Goal: Answer question/provide support

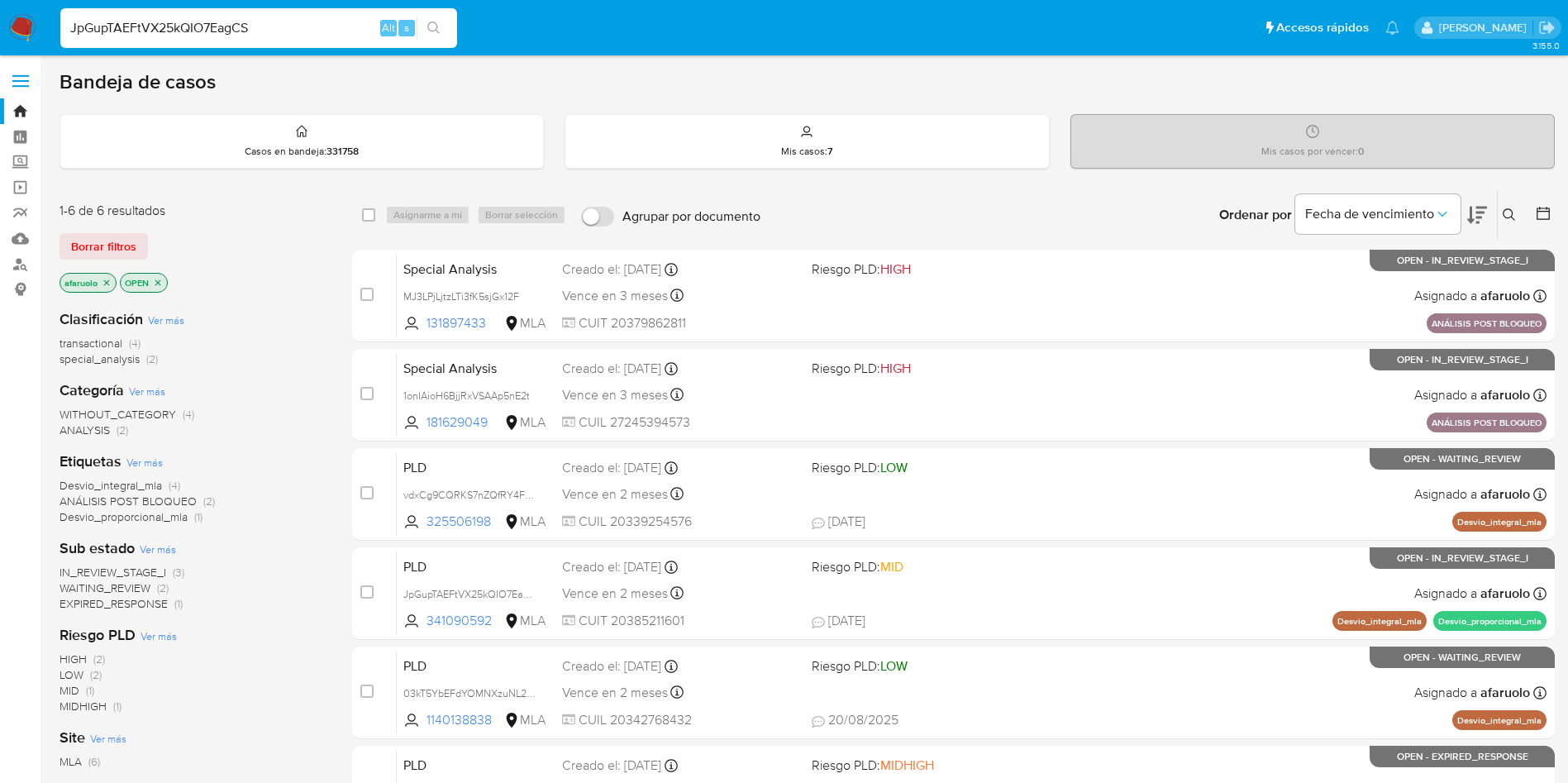
type input "JpGupTAEFtVX25kQIO7EagCS"
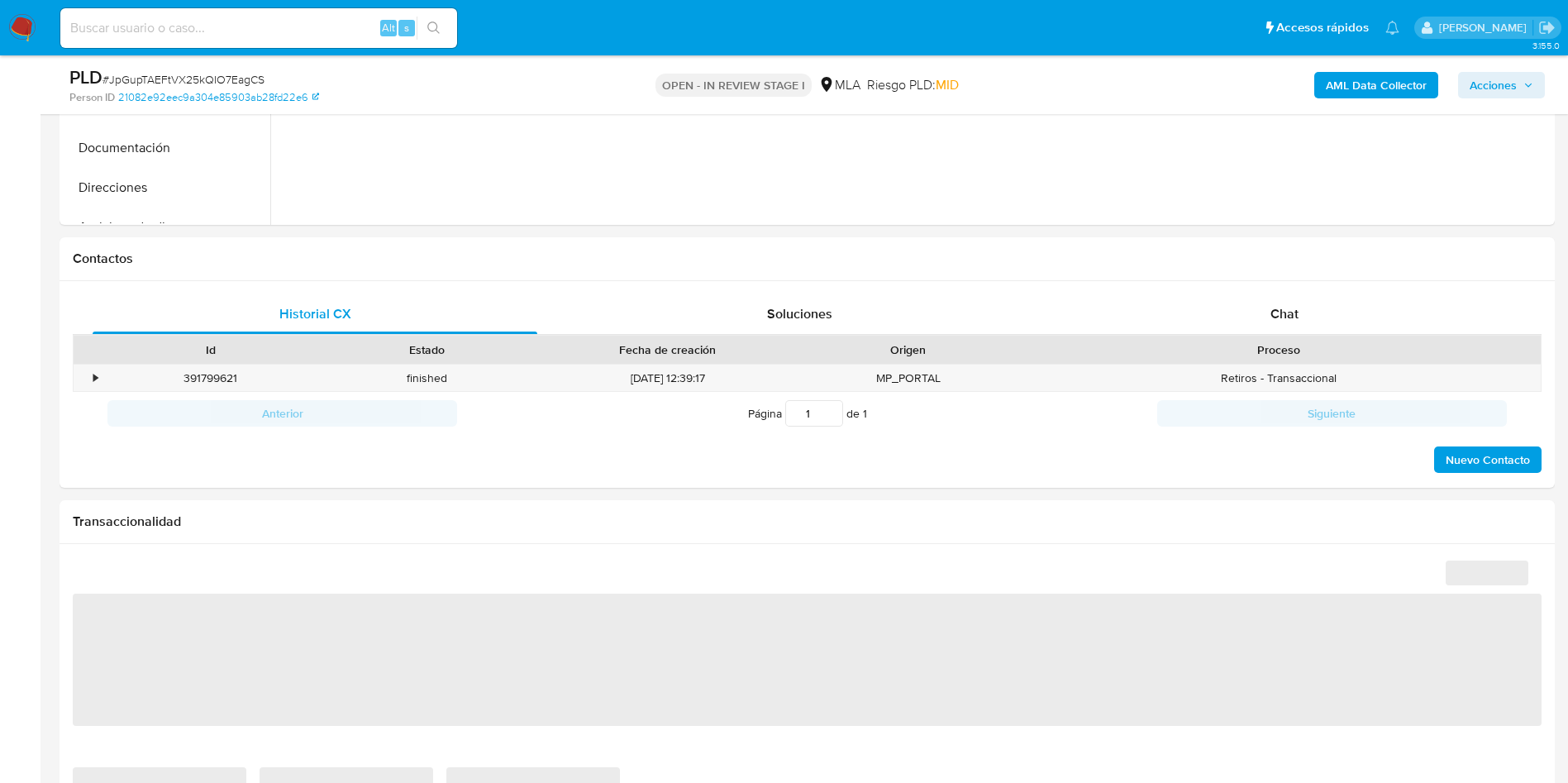
scroll to position [725, 0]
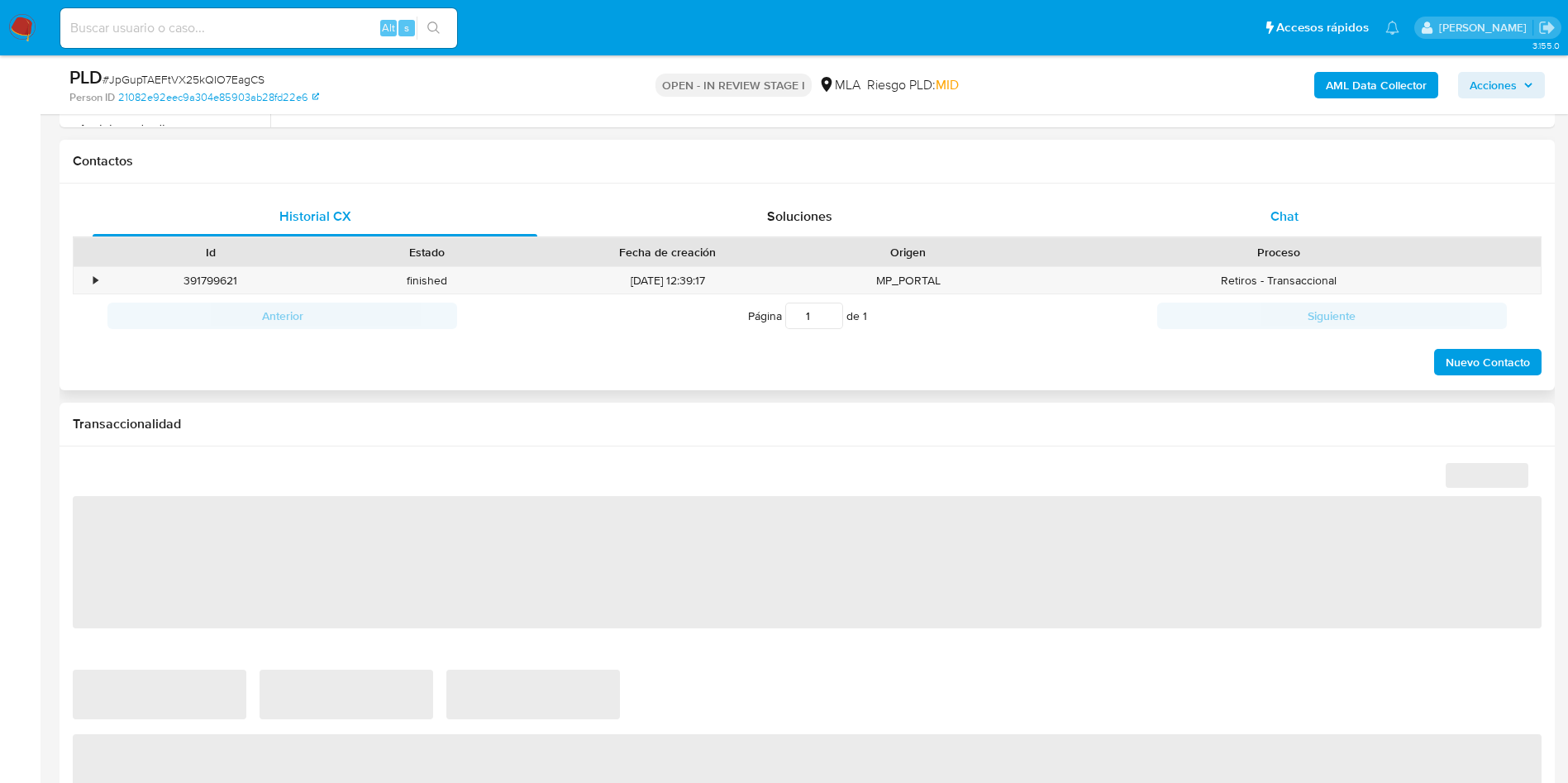
click at [1357, 198] on div "Chat" at bounding box center [1285, 217] width 445 height 39
select select "10"
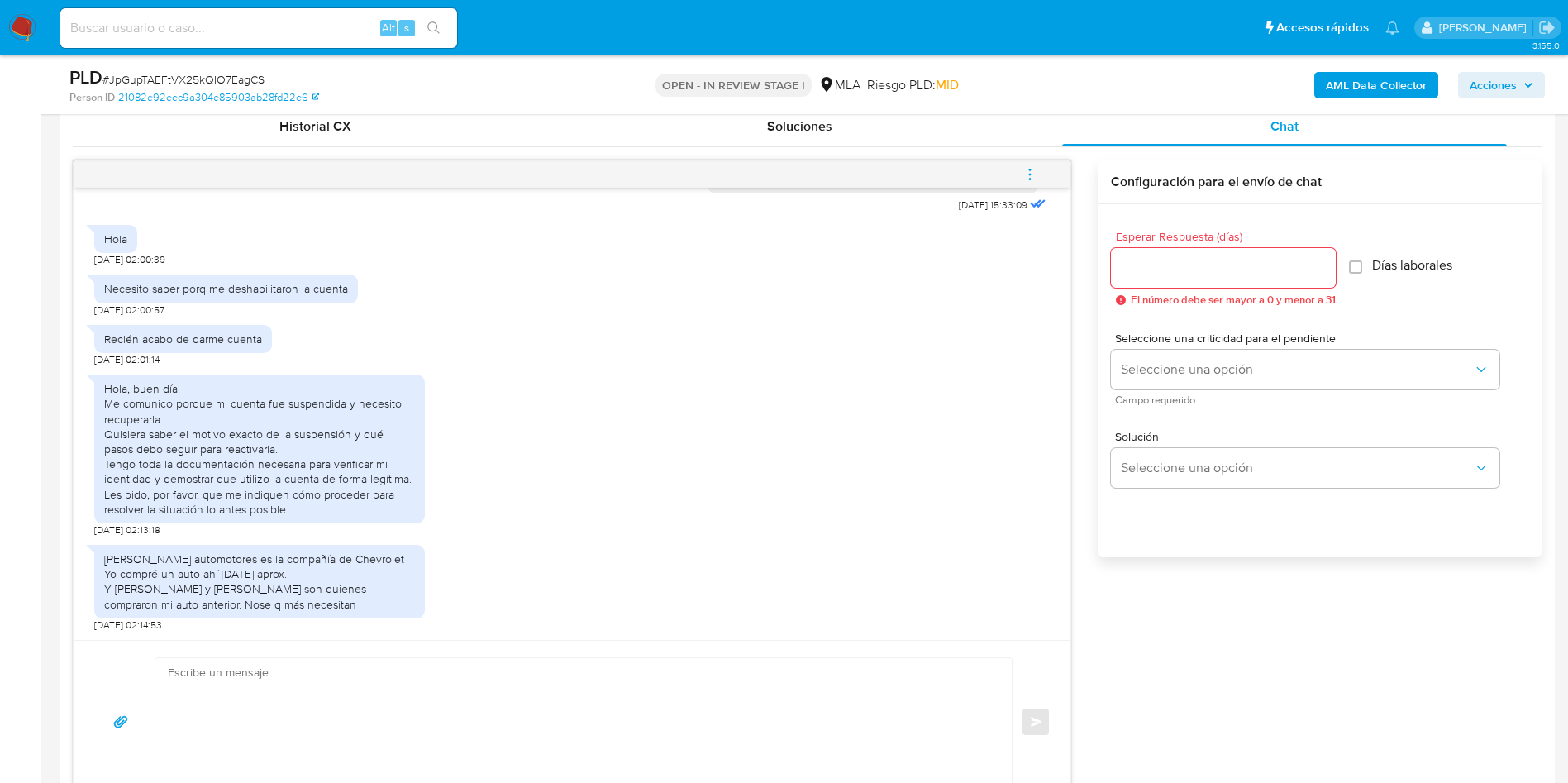
scroll to position [849, 0]
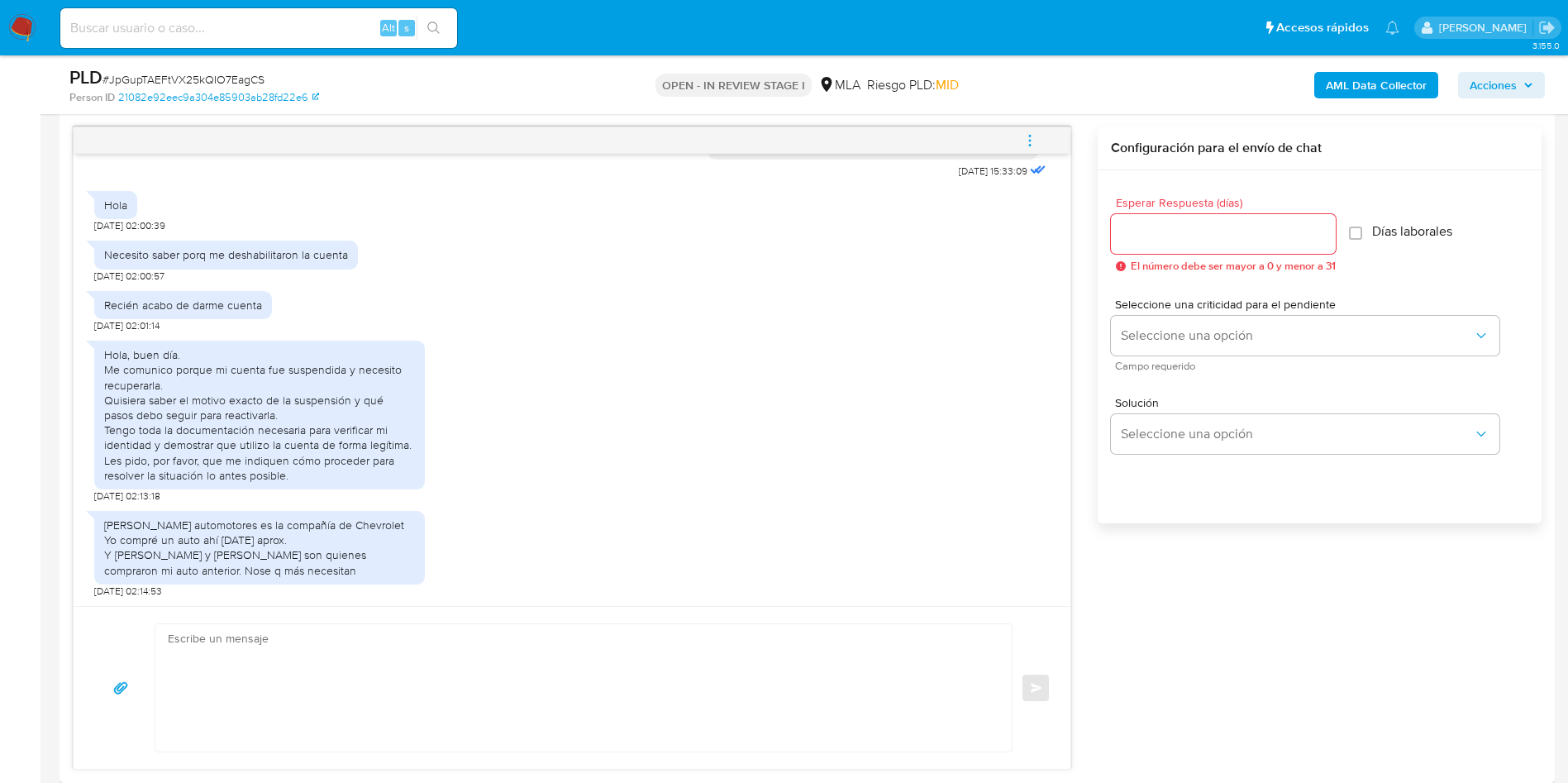
click at [266, 654] on textarea at bounding box center [579, 687] width 823 height 128
paste textarea "Hola, Esperamos que te encuentres muy bien. Te consultamos si tuviste oportunid…"
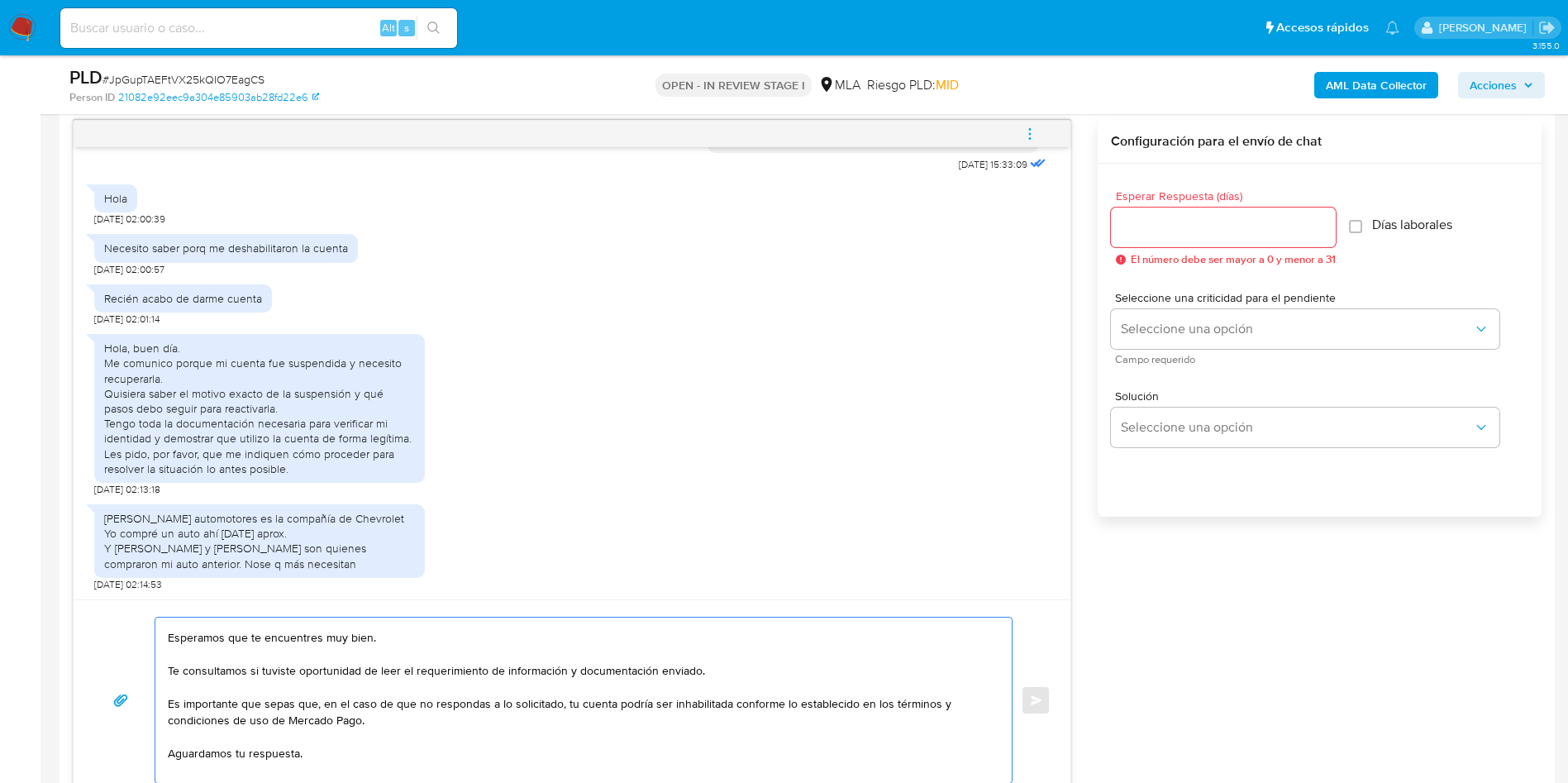
scroll to position [0, 0]
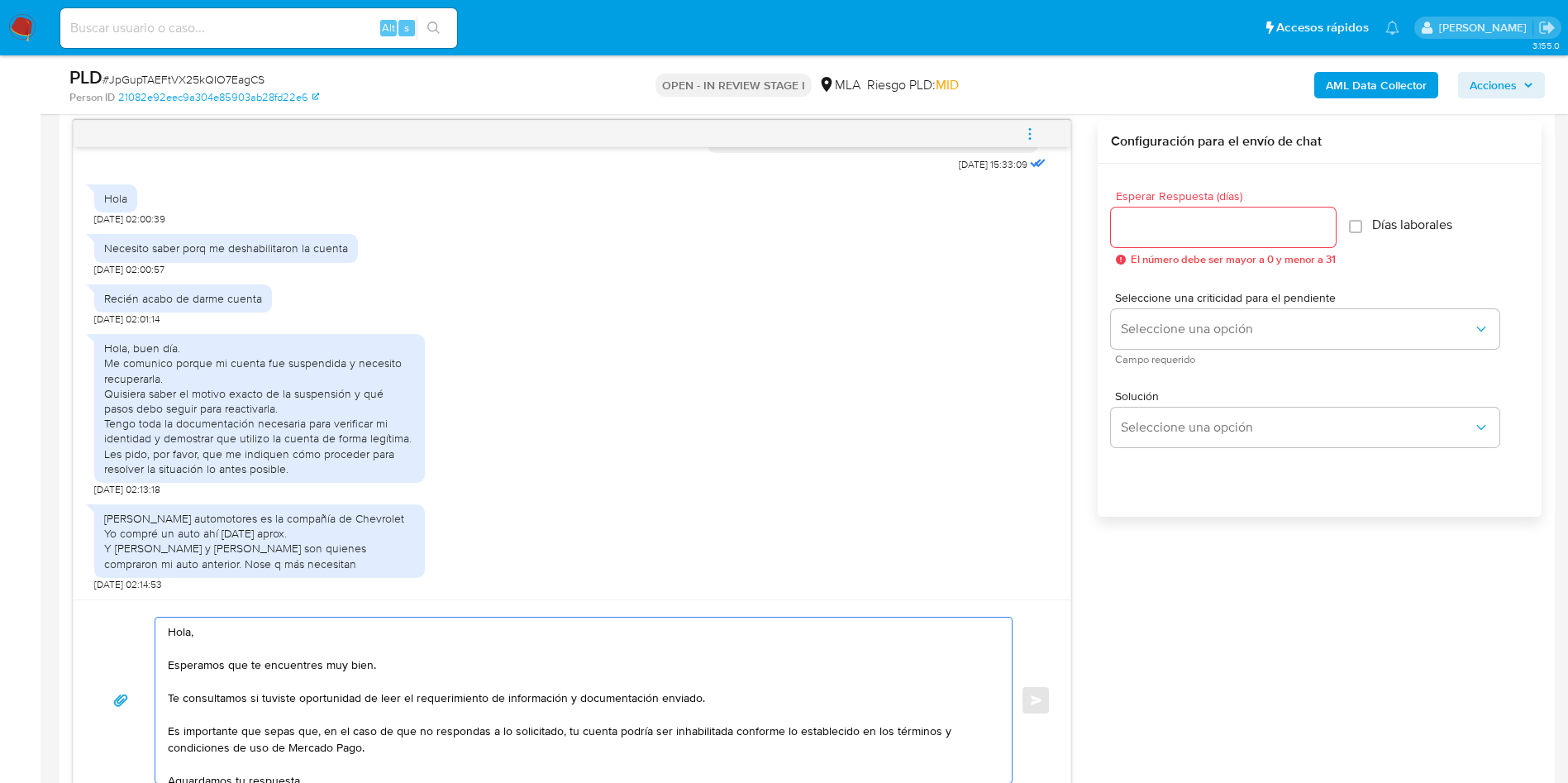
drag, startPoint x: 706, startPoint y: 628, endPoint x: 159, endPoint y: 692, distance: 550.7
click at [159, 692] on div "Hola, Esperamos que te encuentres muy bien. Te consultamos si tuviste oportunid…" at bounding box center [579, 700] width 848 height 165
drag, startPoint x: 515, startPoint y: 695, endPoint x: 654, endPoint y: 706, distance: 139.4
click at [654, 706] on textarea "Hola, Esperamos que te encuentres muy bien. Te pedimos que nos envies documenta…" at bounding box center [579, 700] width 823 height 165
click at [633, 694] on textarea "Hola, Esperamos que te encuentres muy bien. Te pedimos que nos envies documenta…" at bounding box center [579, 700] width 823 height 165
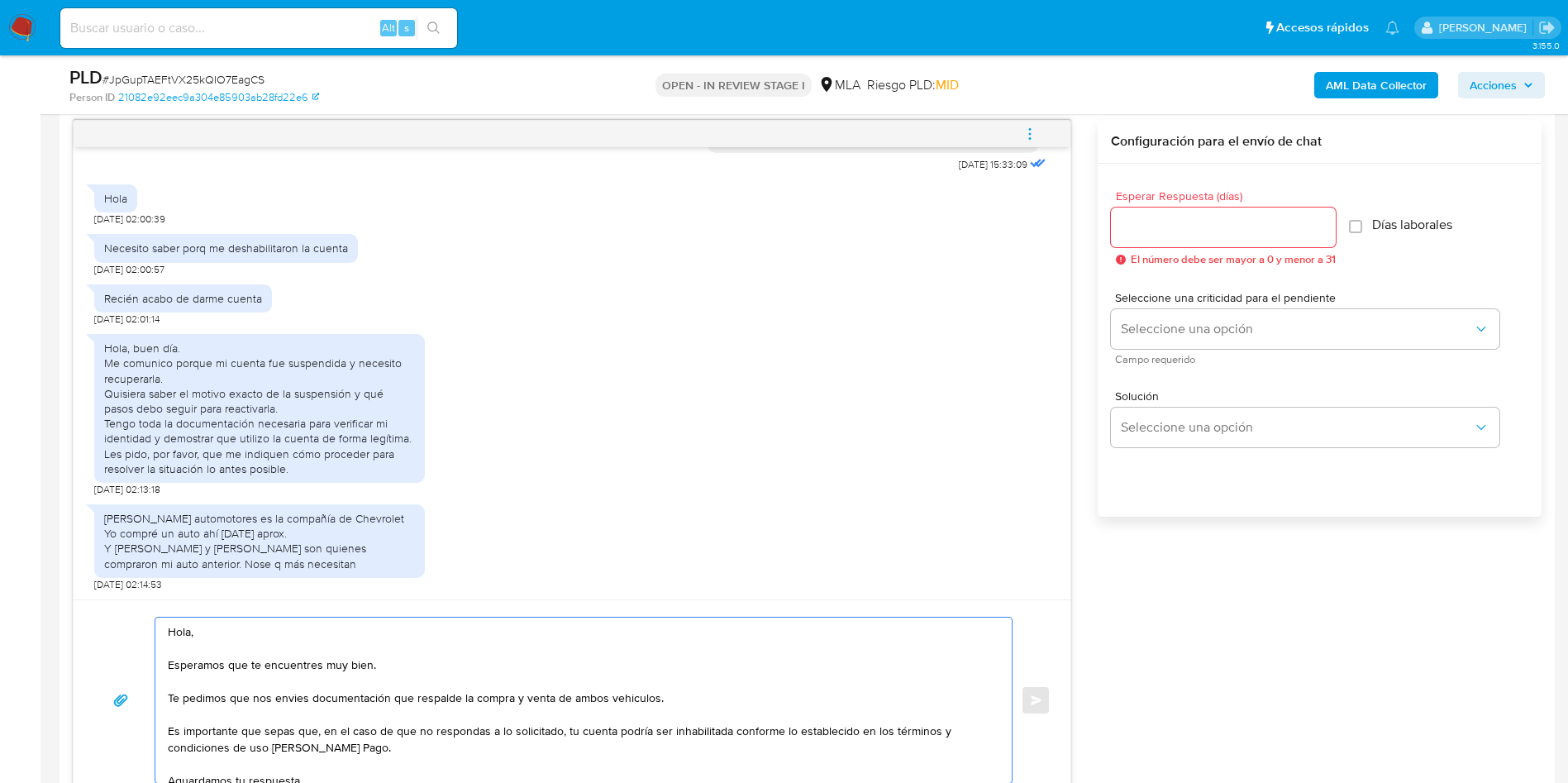
drag, startPoint x: 633, startPoint y: 695, endPoint x: 612, endPoint y: 693, distance: 21.1
click at [606, 690] on textarea "Hola, Esperamos que te encuentres muy bien. Te pedimos que nos envies documenta…" at bounding box center [579, 700] width 823 height 165
click at [621, 698] on textarea "Hola, Esperamos que te encuentres muy bien. Te pedimos que nos envies documenta…" at bounding box center [579, 700] width 823 height 165
click at [623, 698] on textarea "Hola, Esperamos que te encuentres muy bien. Te pedimos que nos envies documenta…" at bounding box center [579, 700] width 823 height 165
click at [0, 0] on lt-span "vehículos" at bounding box center [0, 0] width 0 height 0
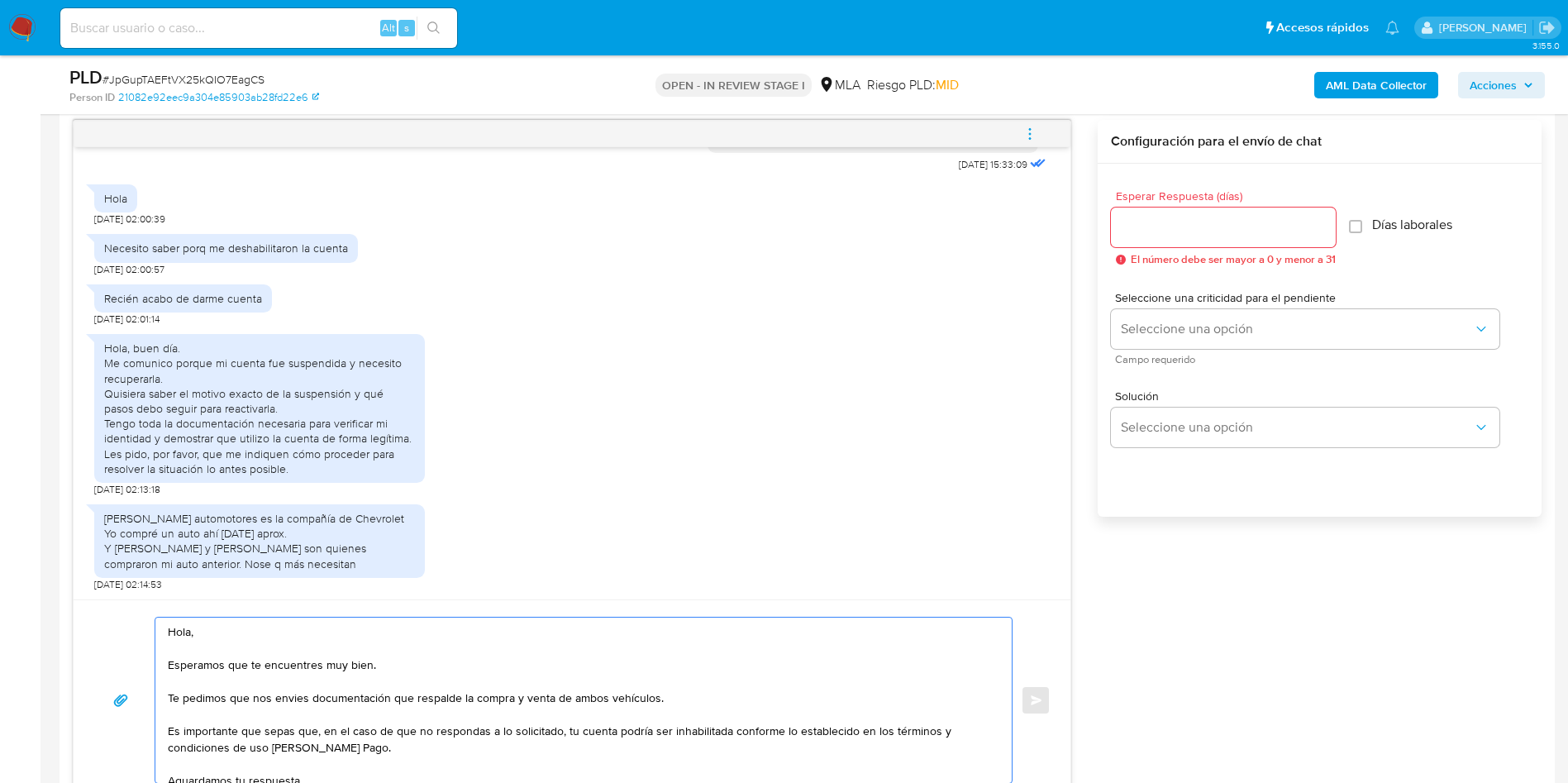
click at [292, 705] on textarea "Hola, Esperamos que te encuentres muy bien. Te pedimos que nos envies documenta…" at bounding box center [579, 700] width 823 height 165
click at [281, 695] on textarea "Hola, Esperamos que te encuentres muy bien. Te pedimos que nos envies documenta…" at bounding box center [579, 700] width 823 height 165
click at [0, 0] on lt-span "envíes" at bounding box center [0, 0] width 0 height 0
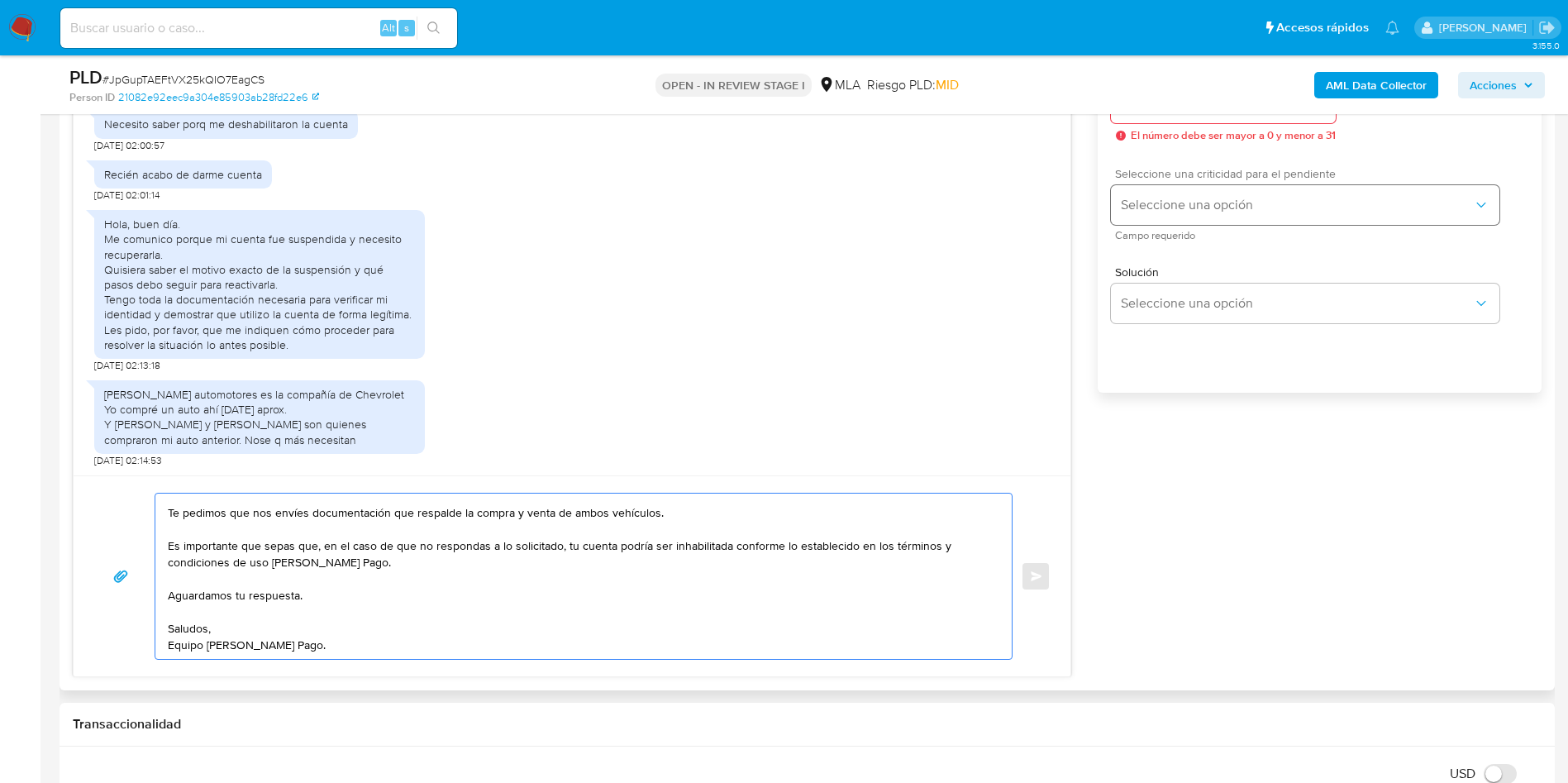
scroll to position [856, 0]
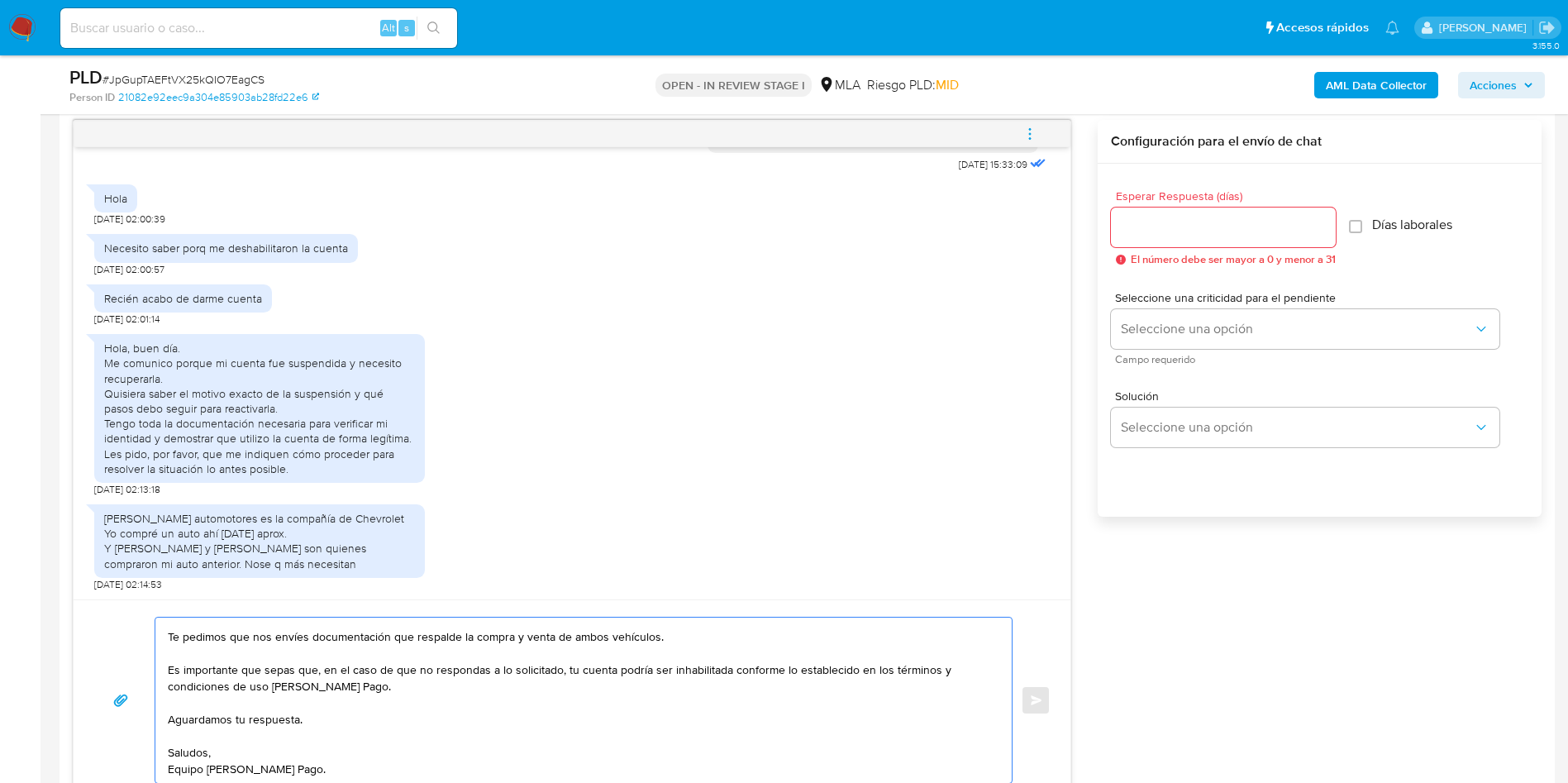
type textarea "Hola, Esperamos que te encuentres muy bien. Te pedimos que nos envíes documenta…"
click at [1199, 231] on input "Esperar Respuesta (días)" at bounding box center [1223, 227] width 225 height 21
type input "1"
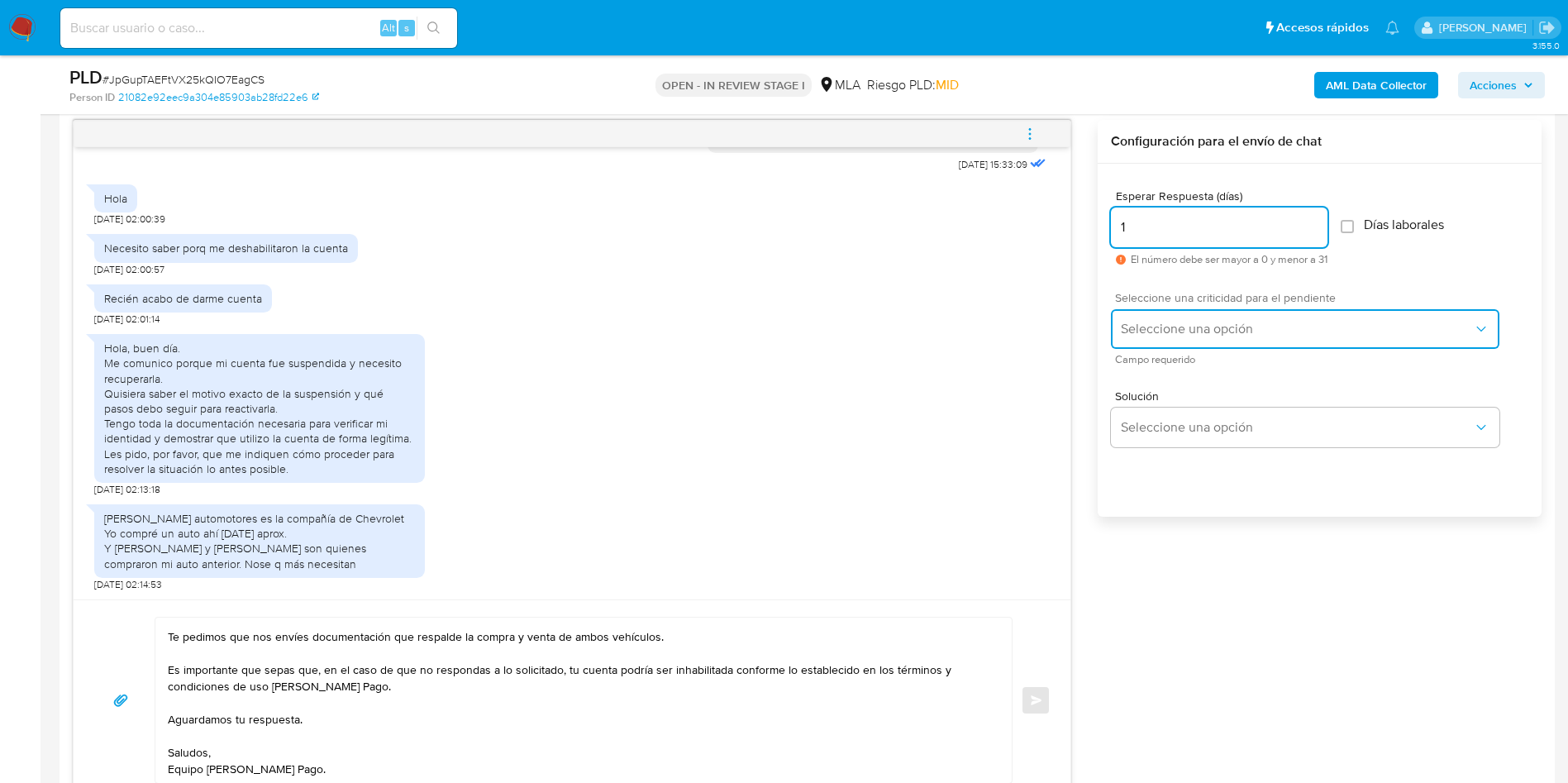
click at [1173, 314] on button "Seleccione una opción" at bounding box center [1305, 329] width 389 height 39
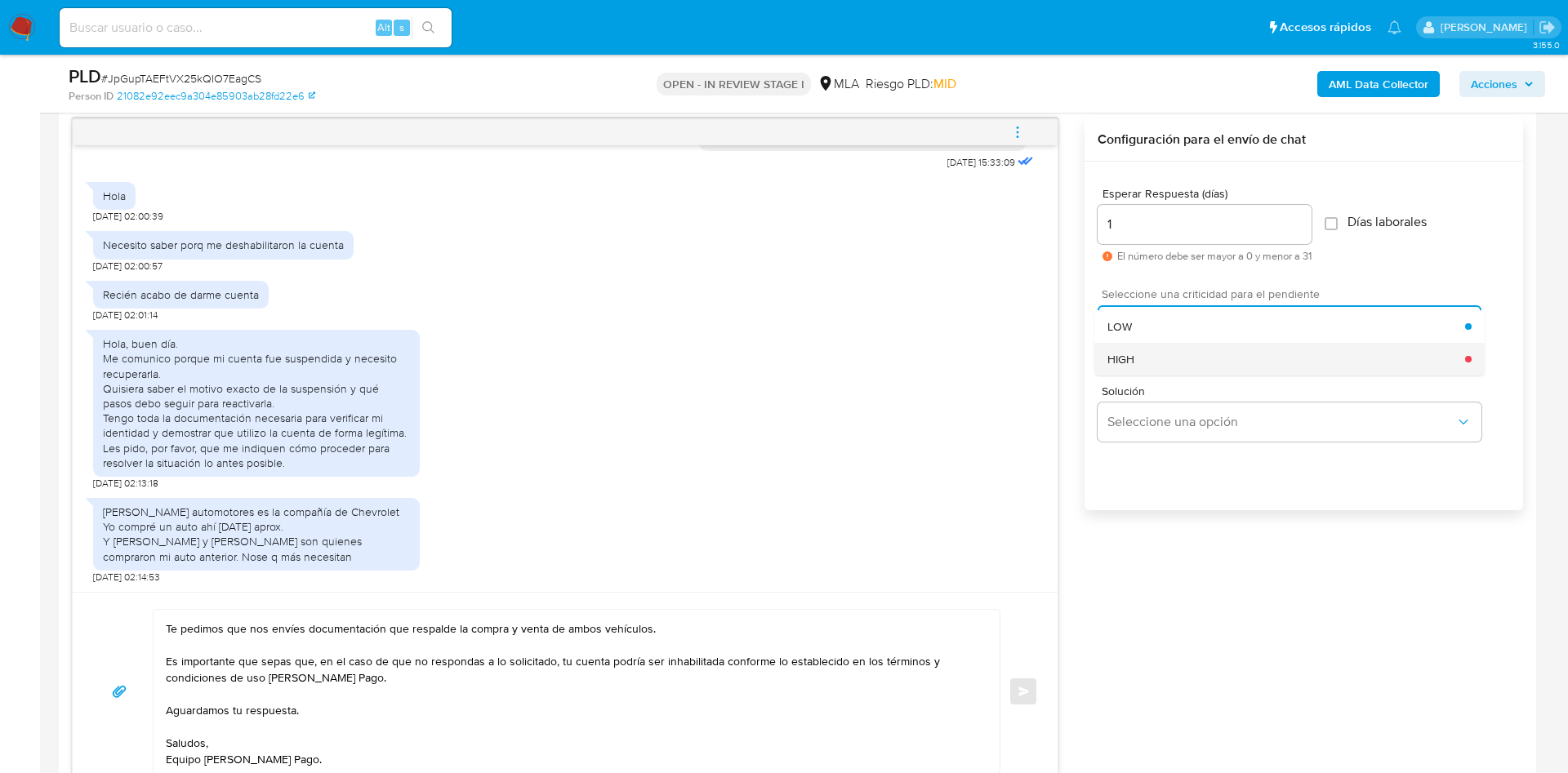
click at [1190, 353] on div "HIGH" at bounding box center [1286, 359] width 358 height 33
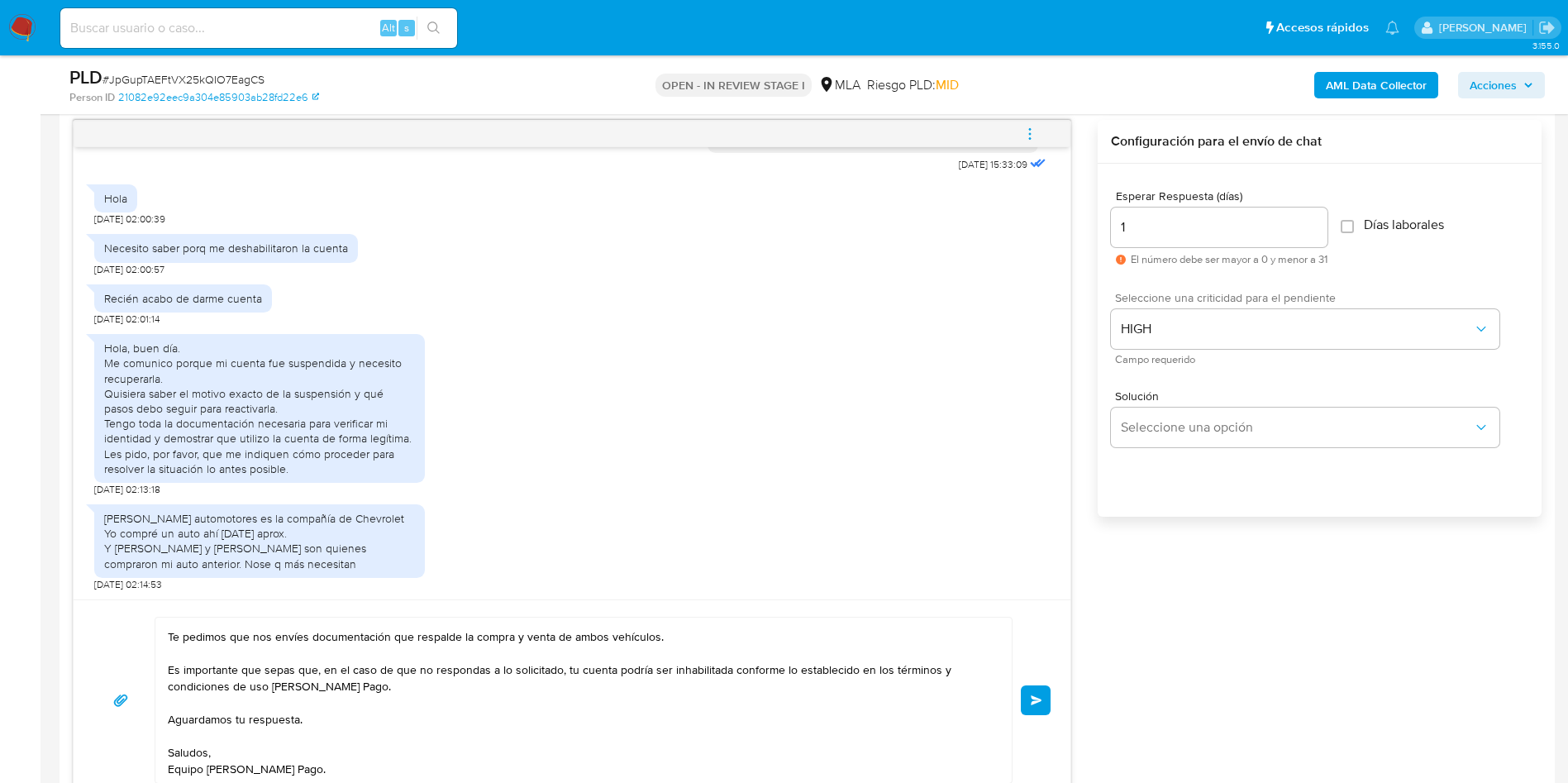
click at [1162, 218] on input "1" at bounding box center [1219, 227] width 217 height 21
type input "2"
click at [1036, 691] on button "Enviar" at bounding box center [1036, 700] width 30 height 30
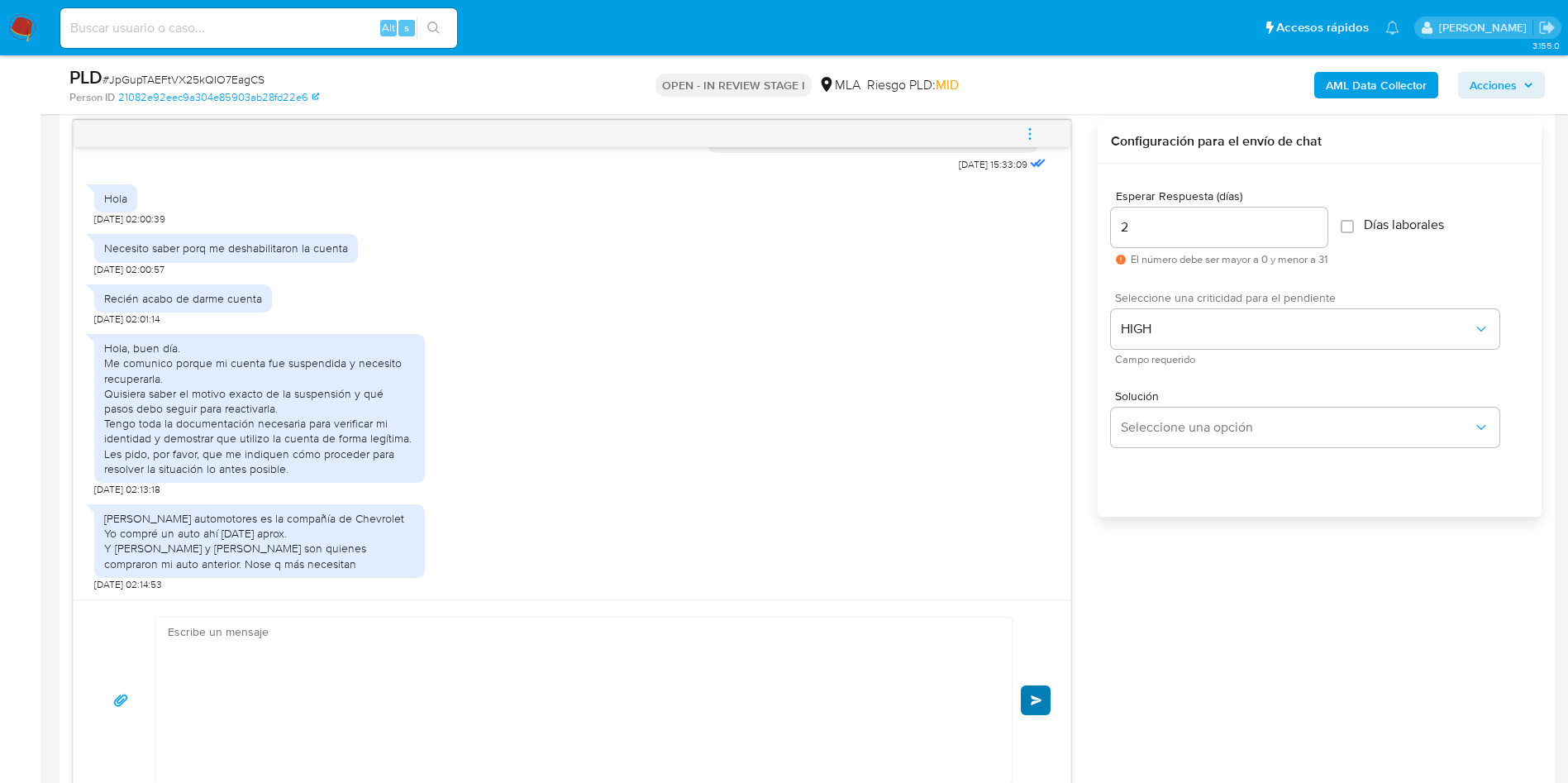
scroll to position [0, 0]
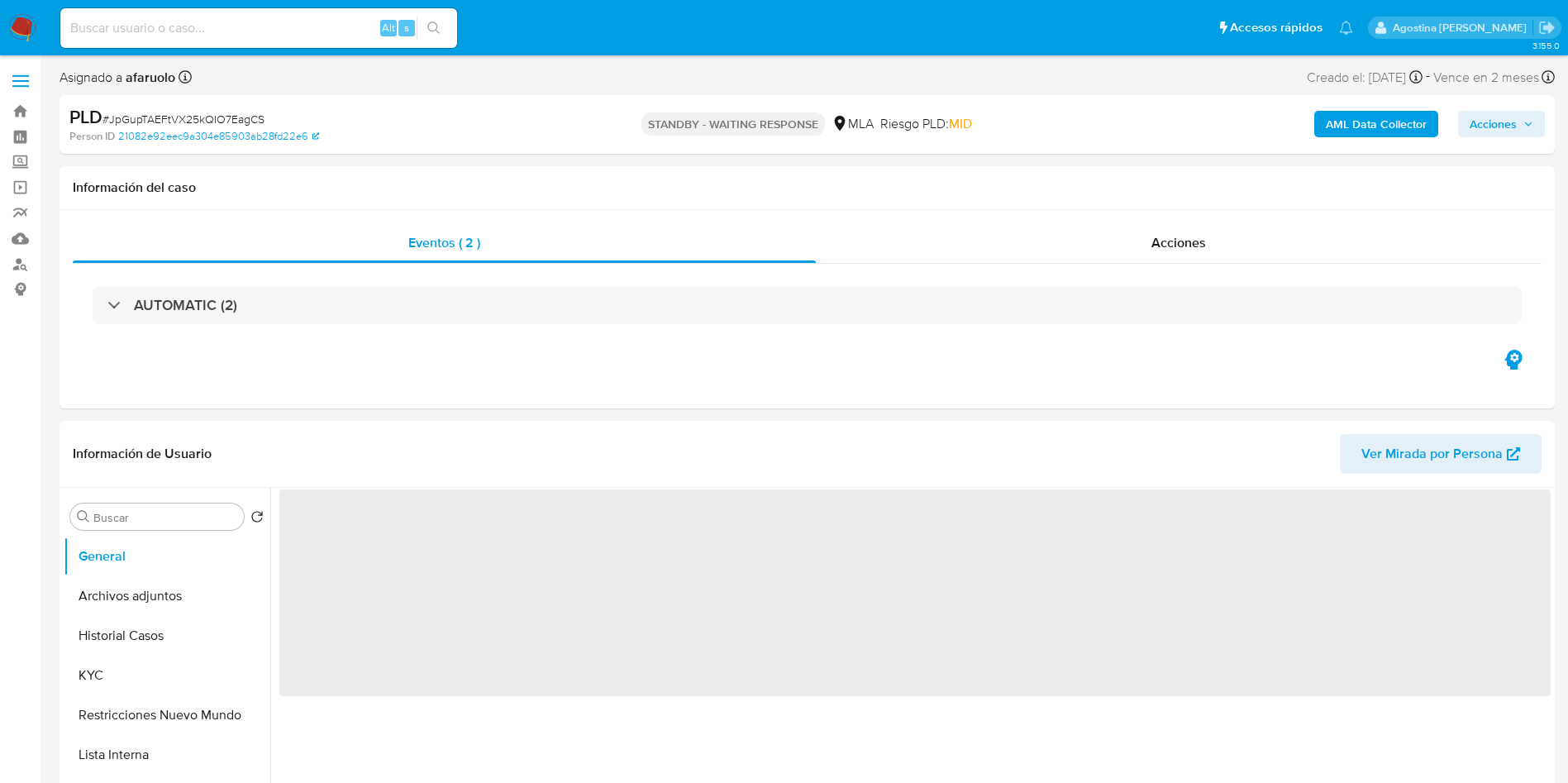
select select "10"
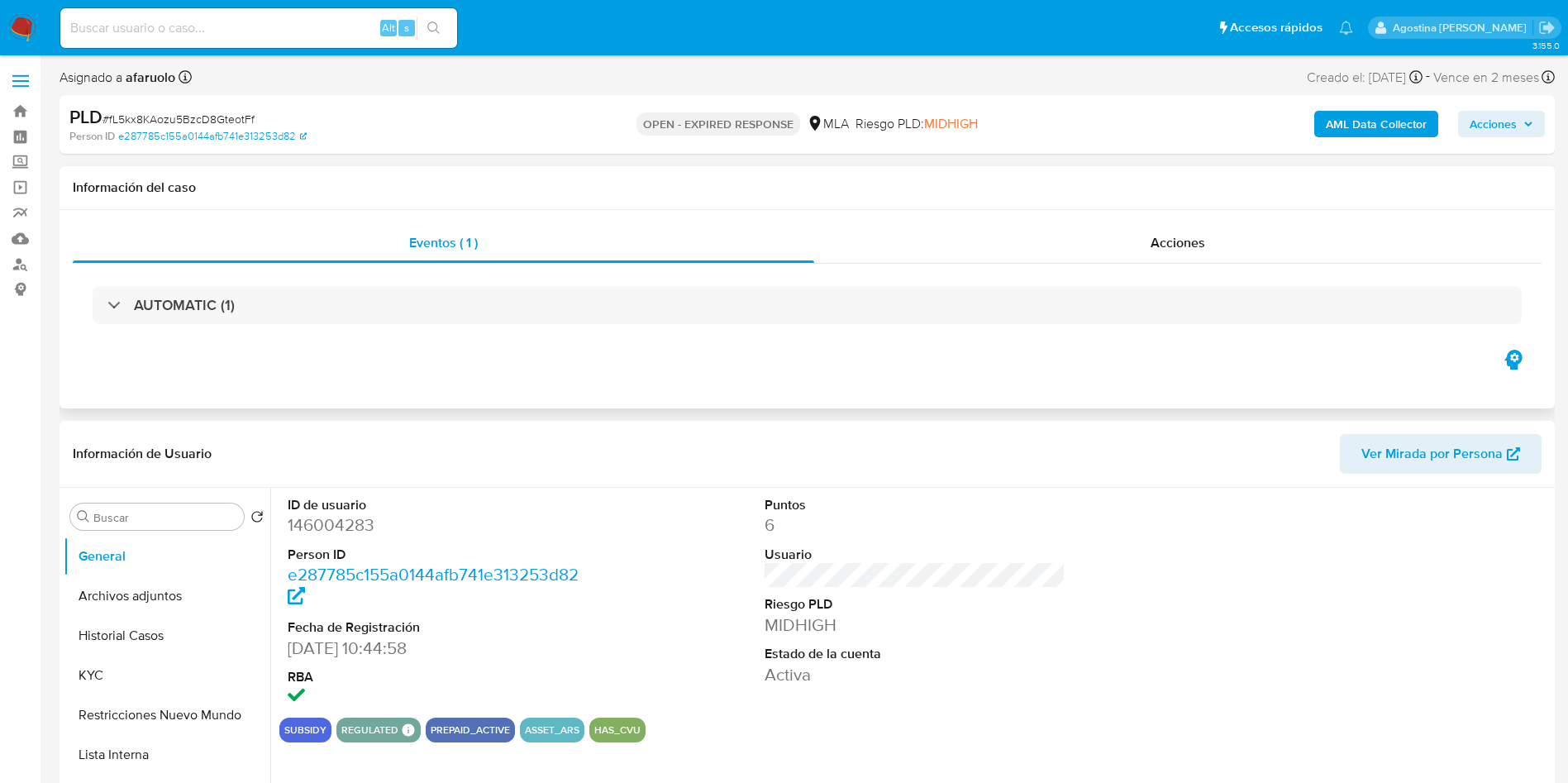
select select "10"
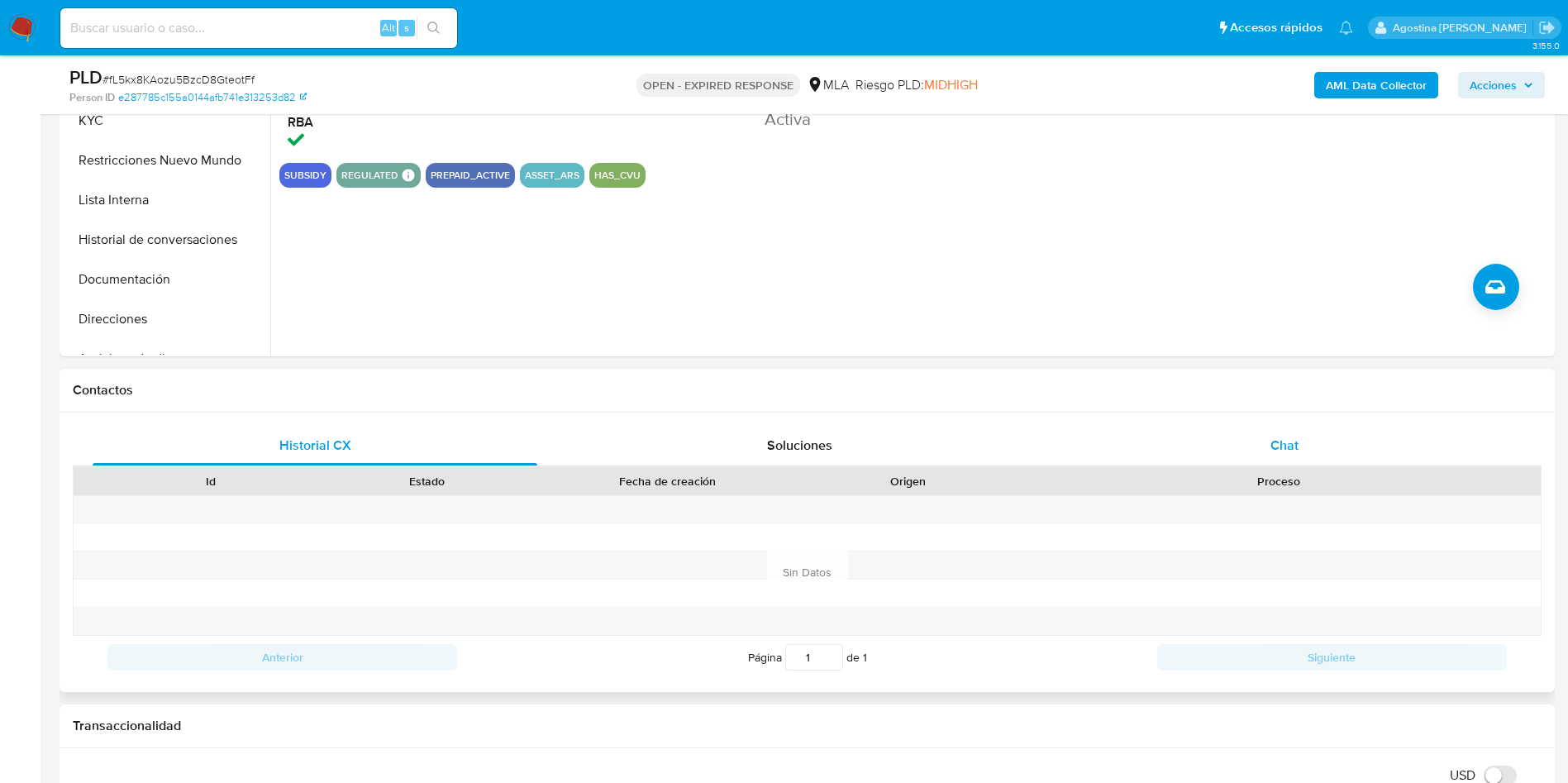
click at [1335, 449] on div "Chat" at bounding box center [1285, 445] width 445 height 39
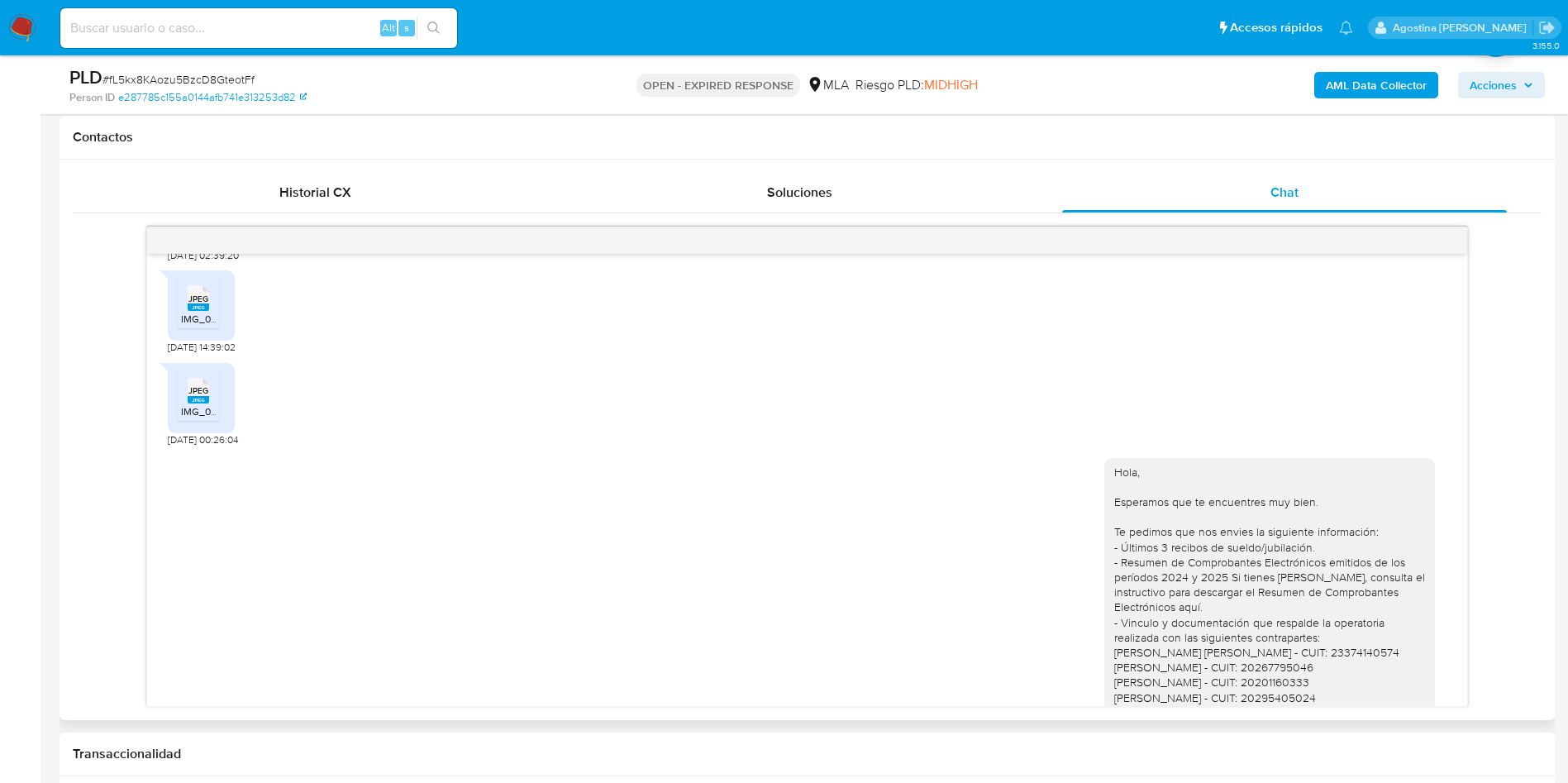
scroll to position [744, 0]
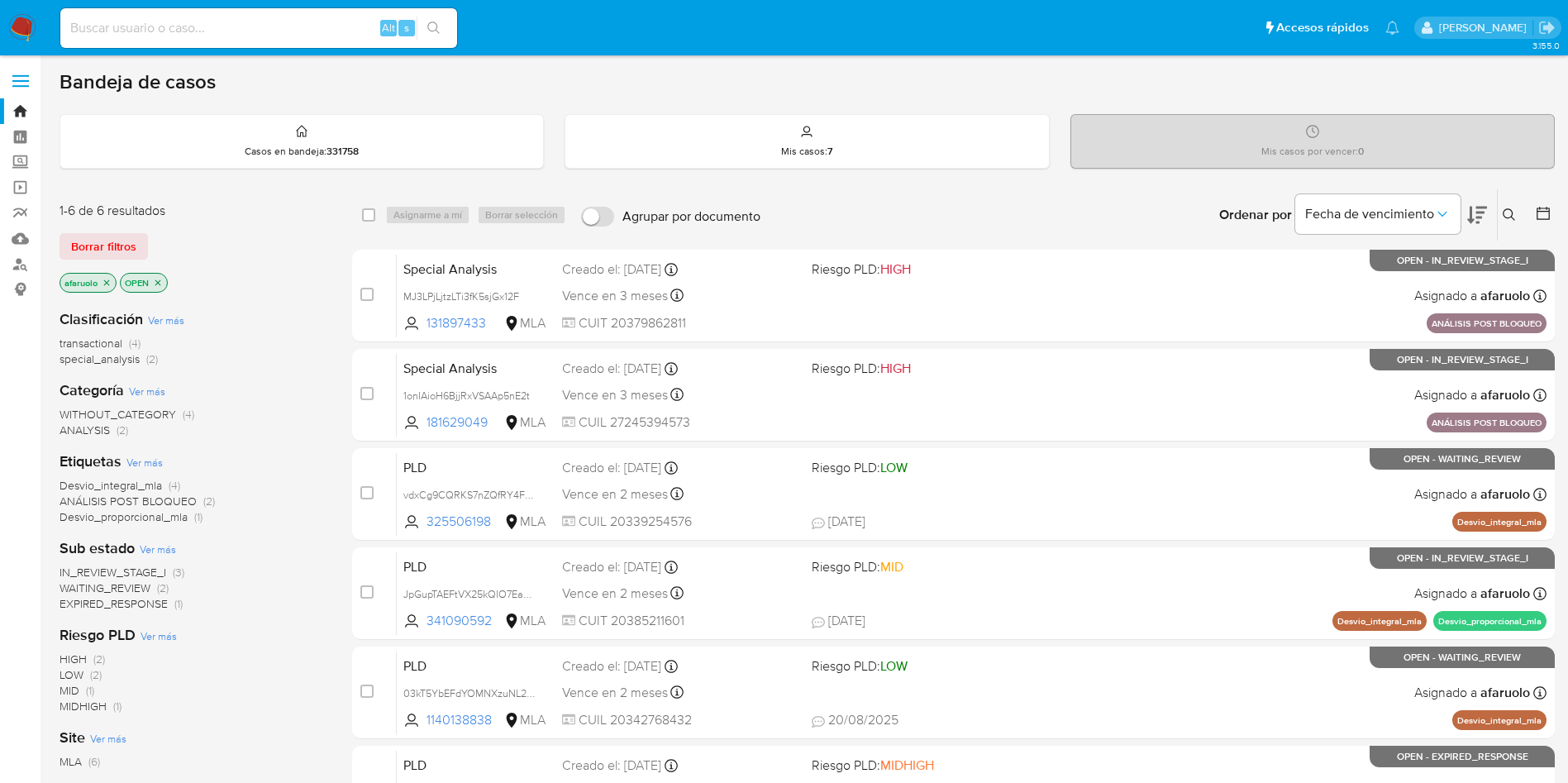
click at [1512, 211] on icon at bounding box center [1509, 214] width 13 height 13
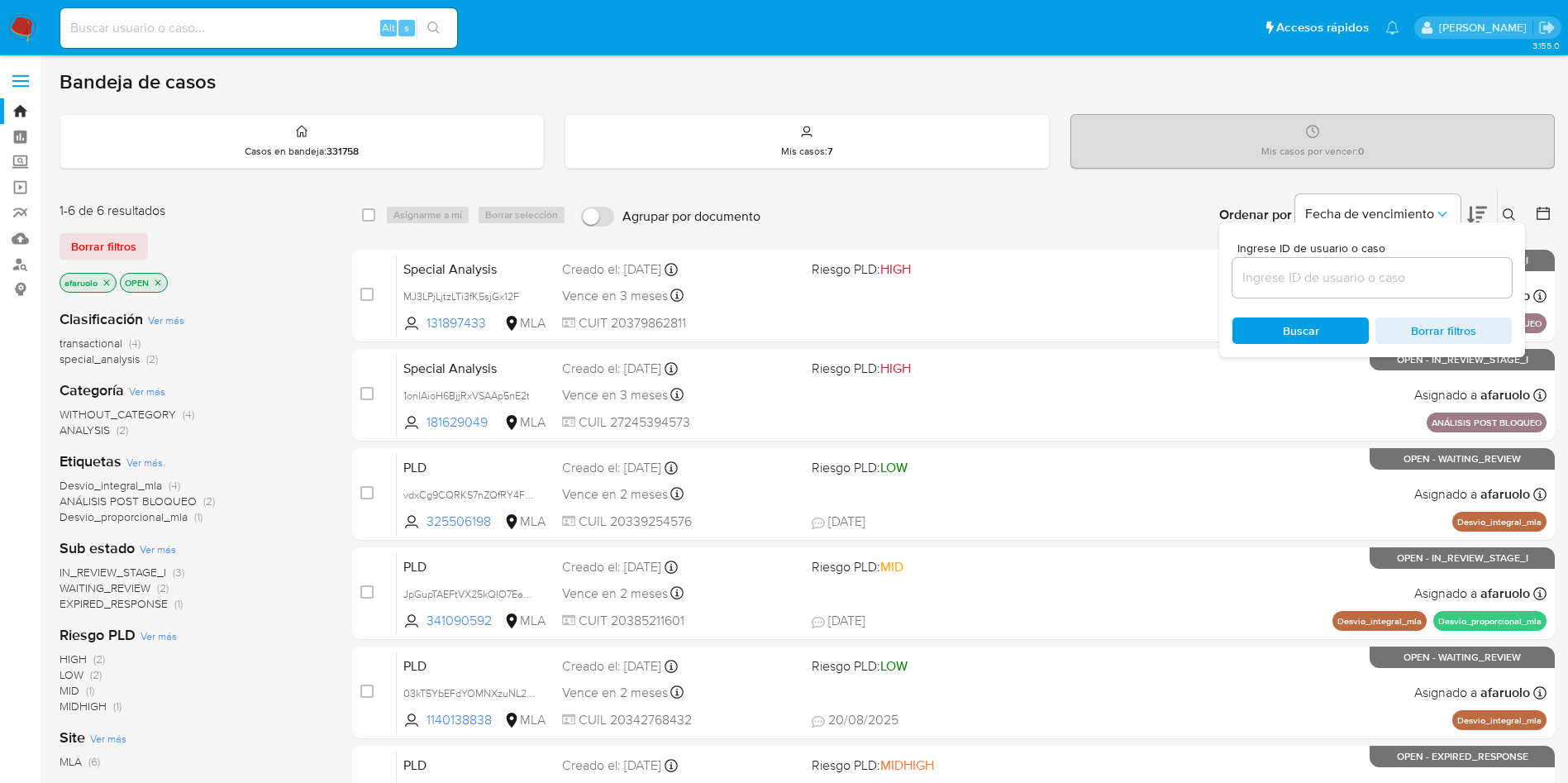
click at [1298, 282] on input at bounding box center [1372, 277] width 279 height 21
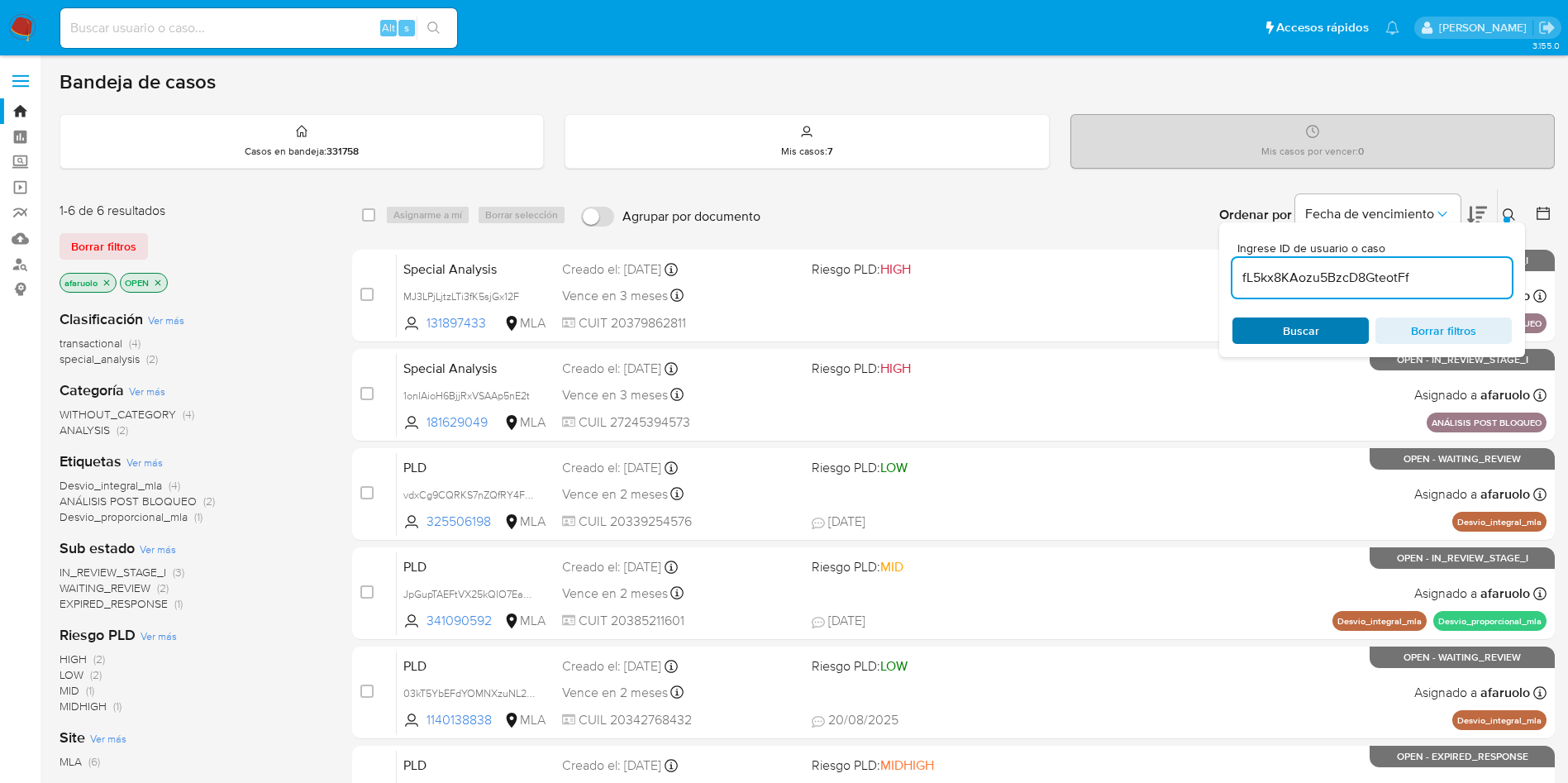
type input "fL5kx8KAozu5BzcD8GteotFf"
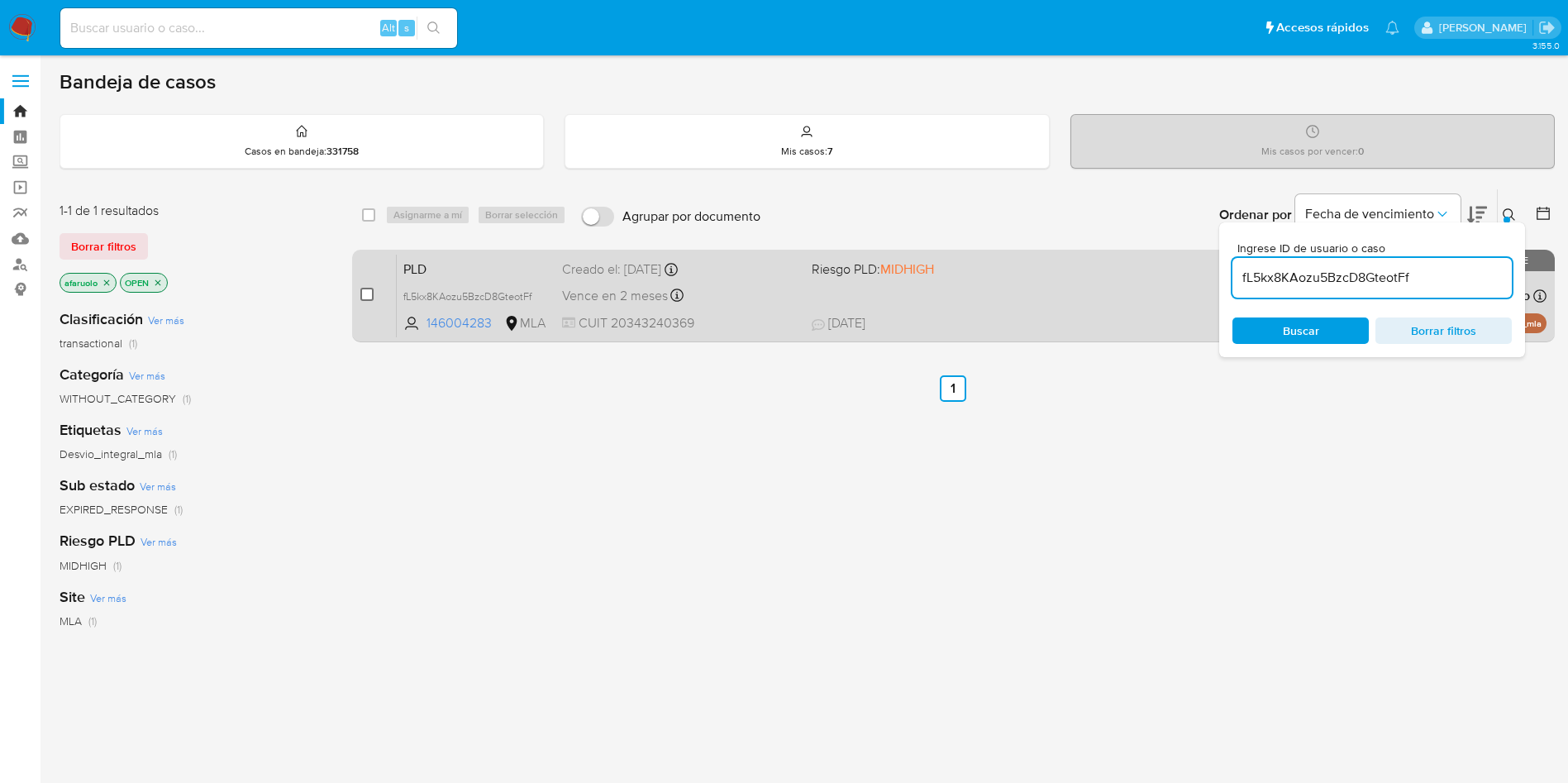
click at [373, 294] on input "checkbox" at bounding box center [366, 294] width 13 height 13
checkbox input "true"
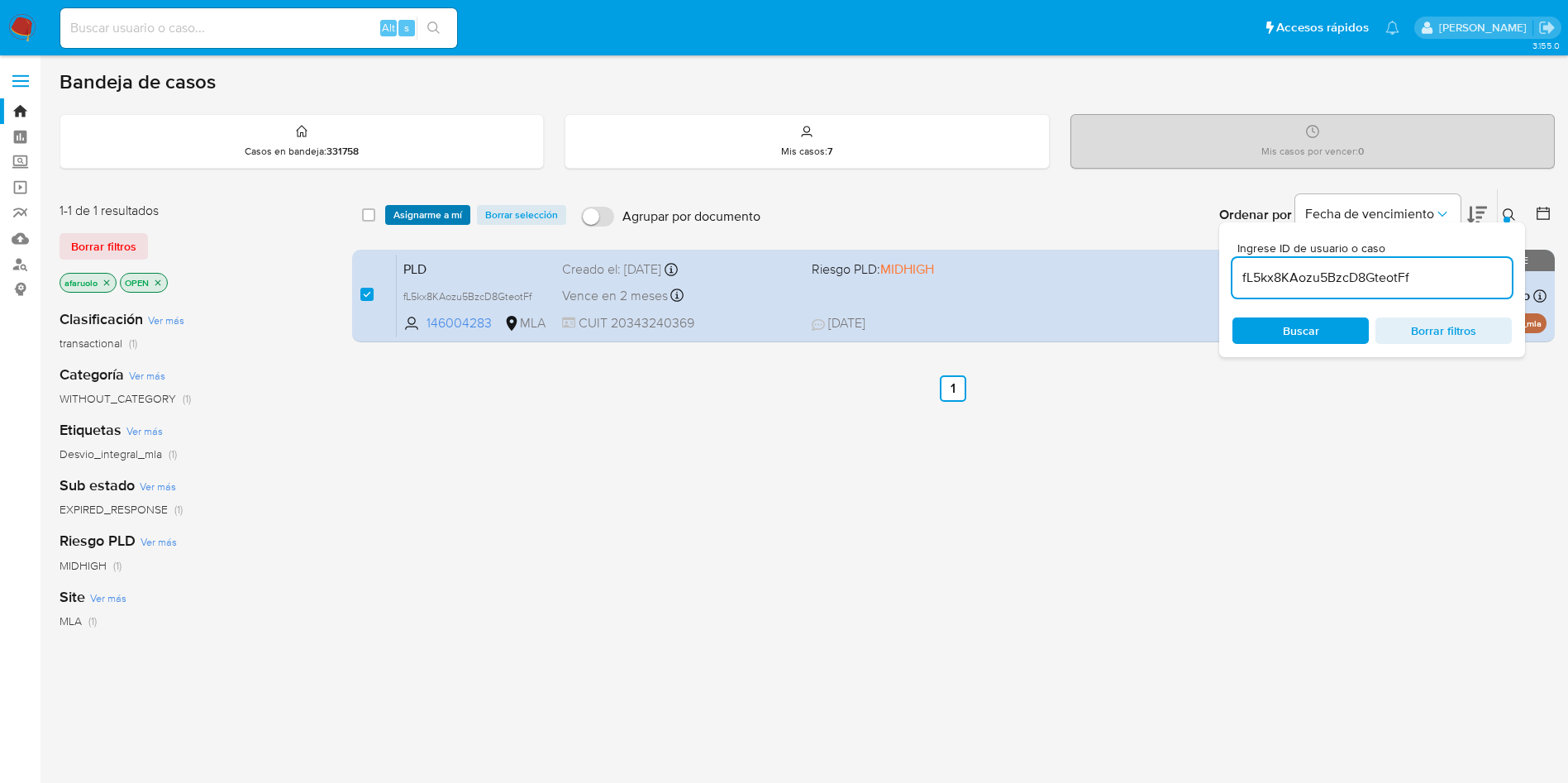
click at [435, 206] on span "Asignarme a mí" at bounding box center [428, 214] width 68 height 16
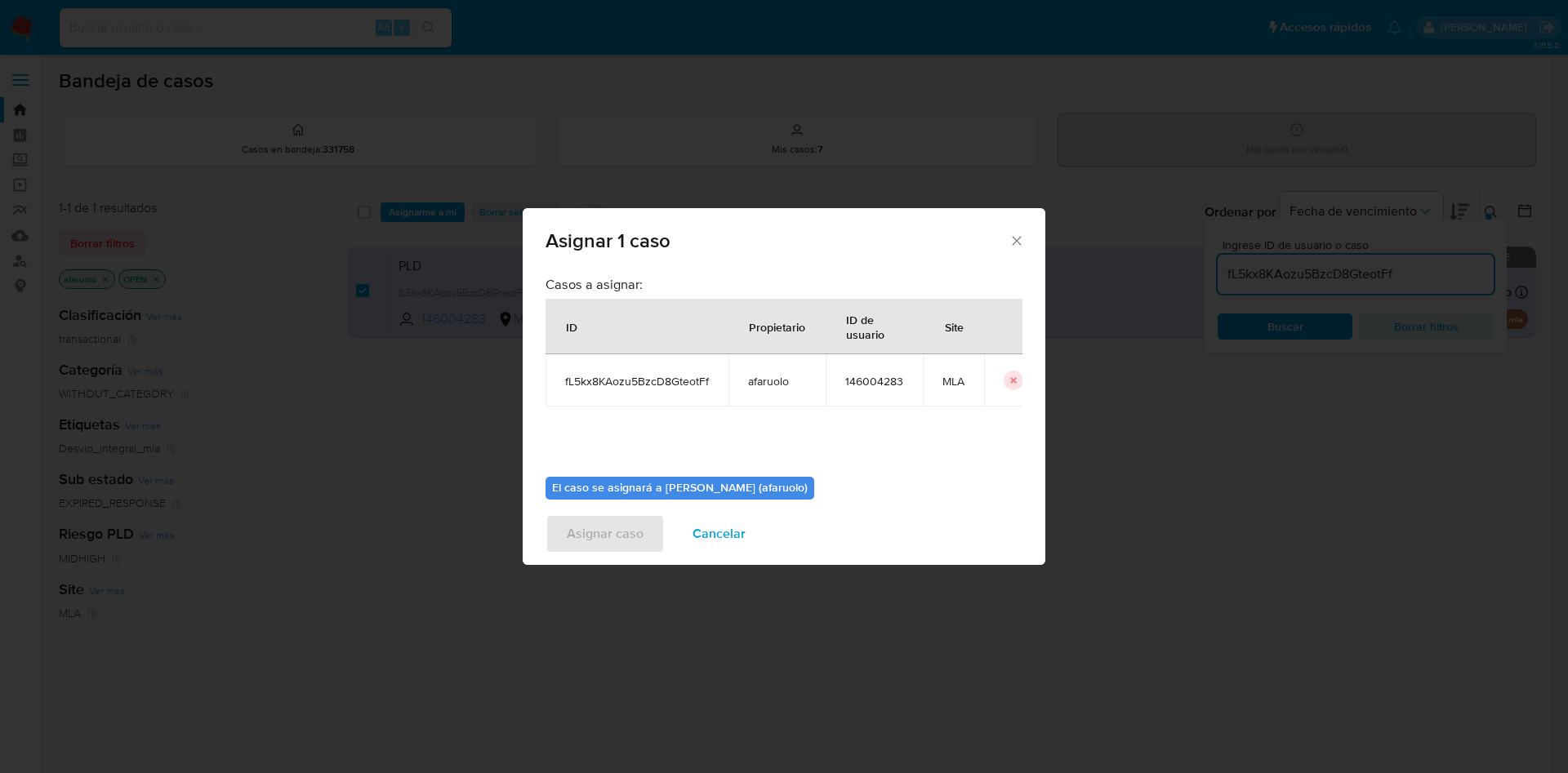
scroll to position [84, 0]
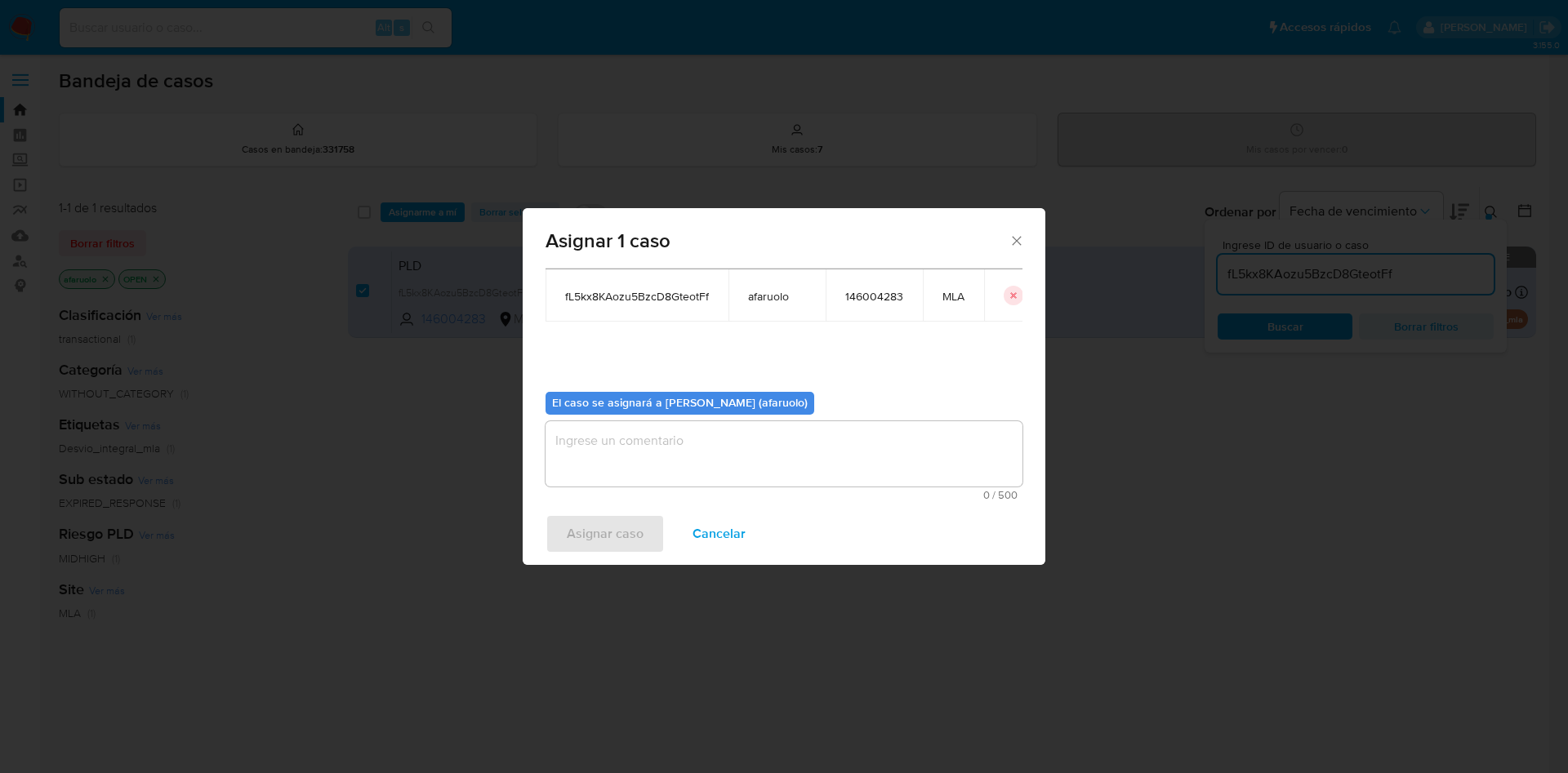
click at [721, 471] on textarea "assign-modal" at bounding box center [784, 453] width 477 height 65
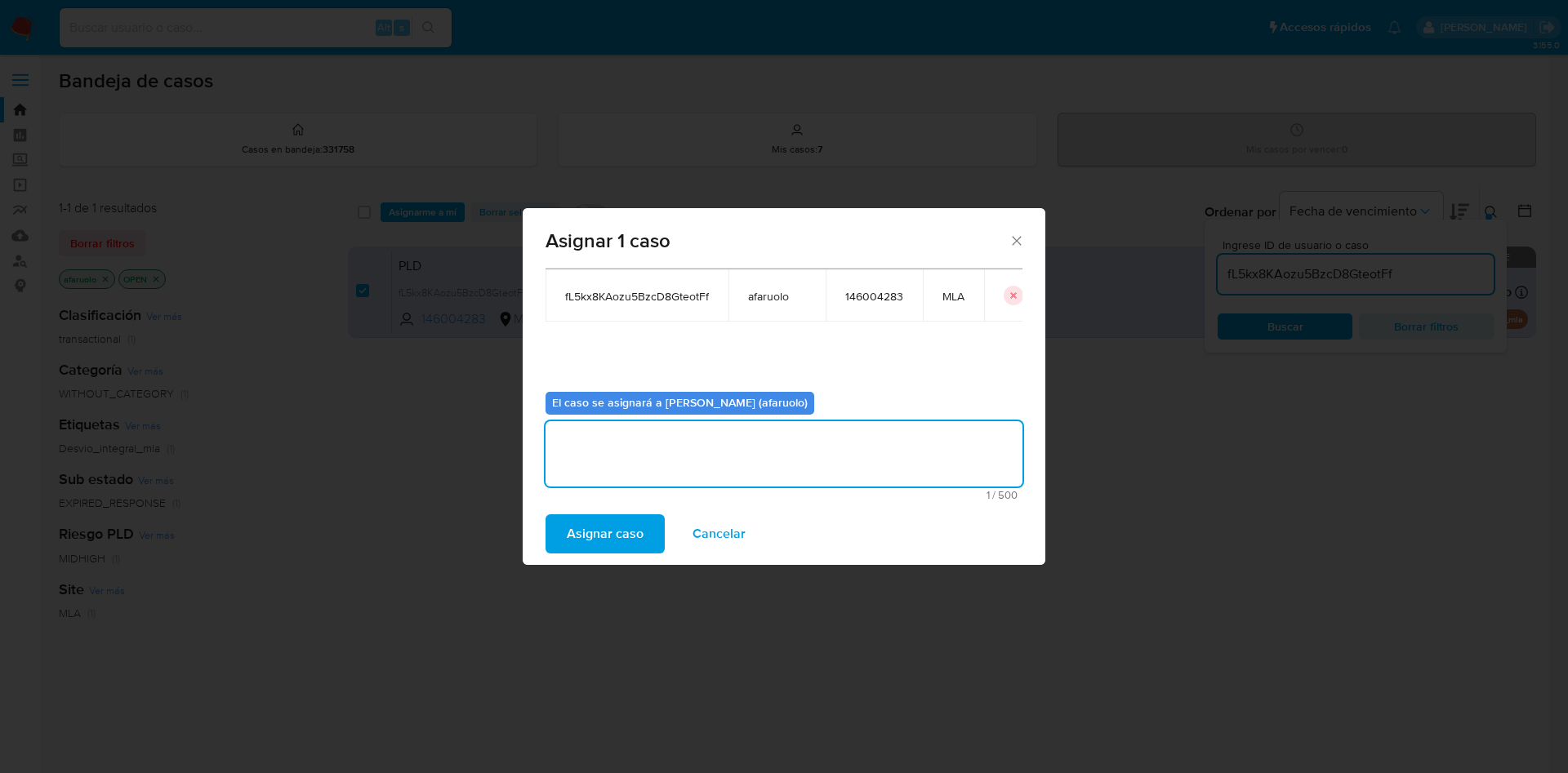
click at [604, 517] on span "Asignar caso" at bounding box center [604, 533] width 77 height 36
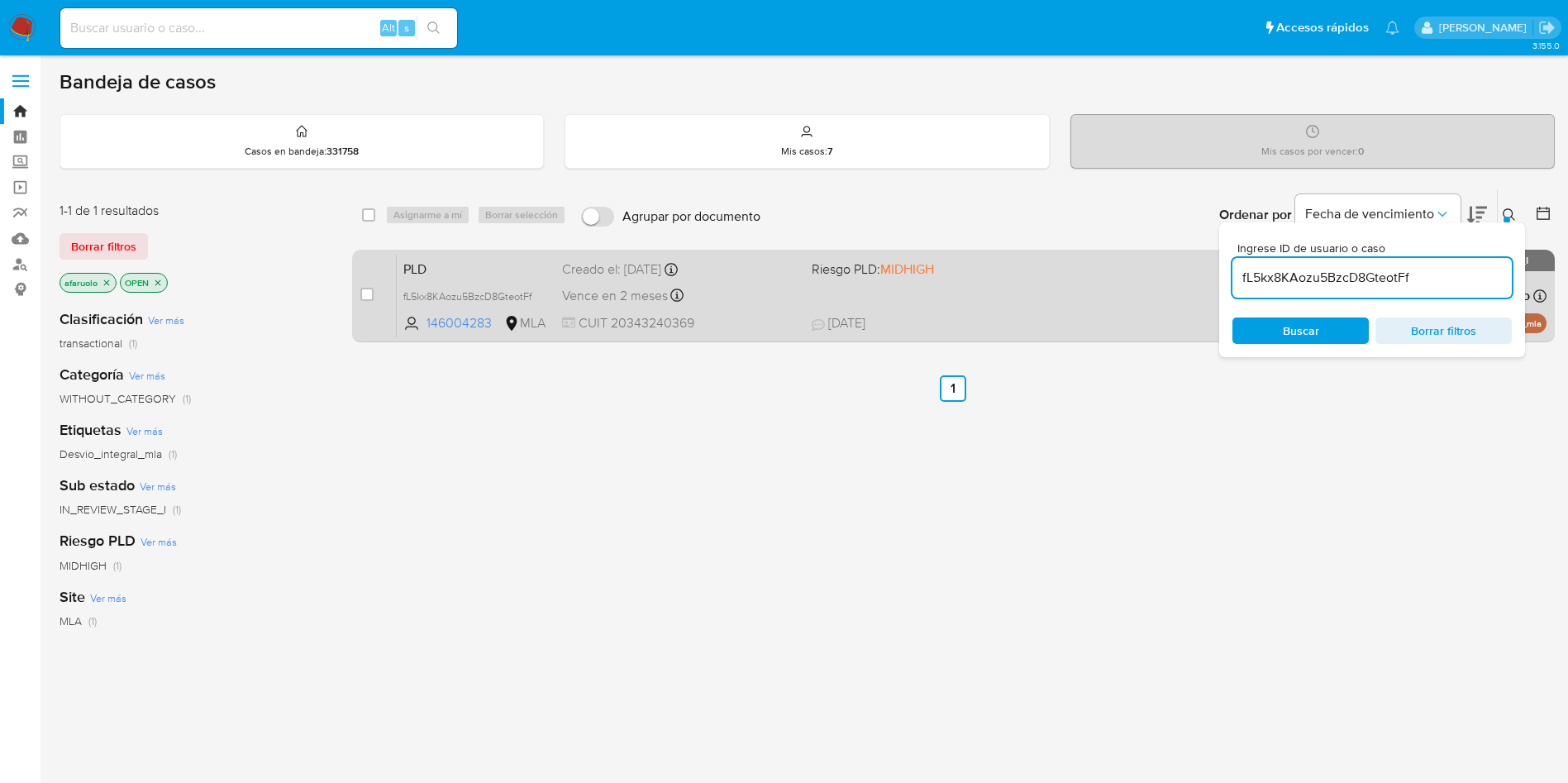
drag, startPoint x: 1419, startPoint y: 277, endPoint x: 1199, endPoint y: 271, distance: 220.1
click at [1199, 271] on div "select-all-cases-checkbox Asignarme a mí Borrar selección Agrupar por documento…" at bounding box center [953, 268] width 1203 height 160
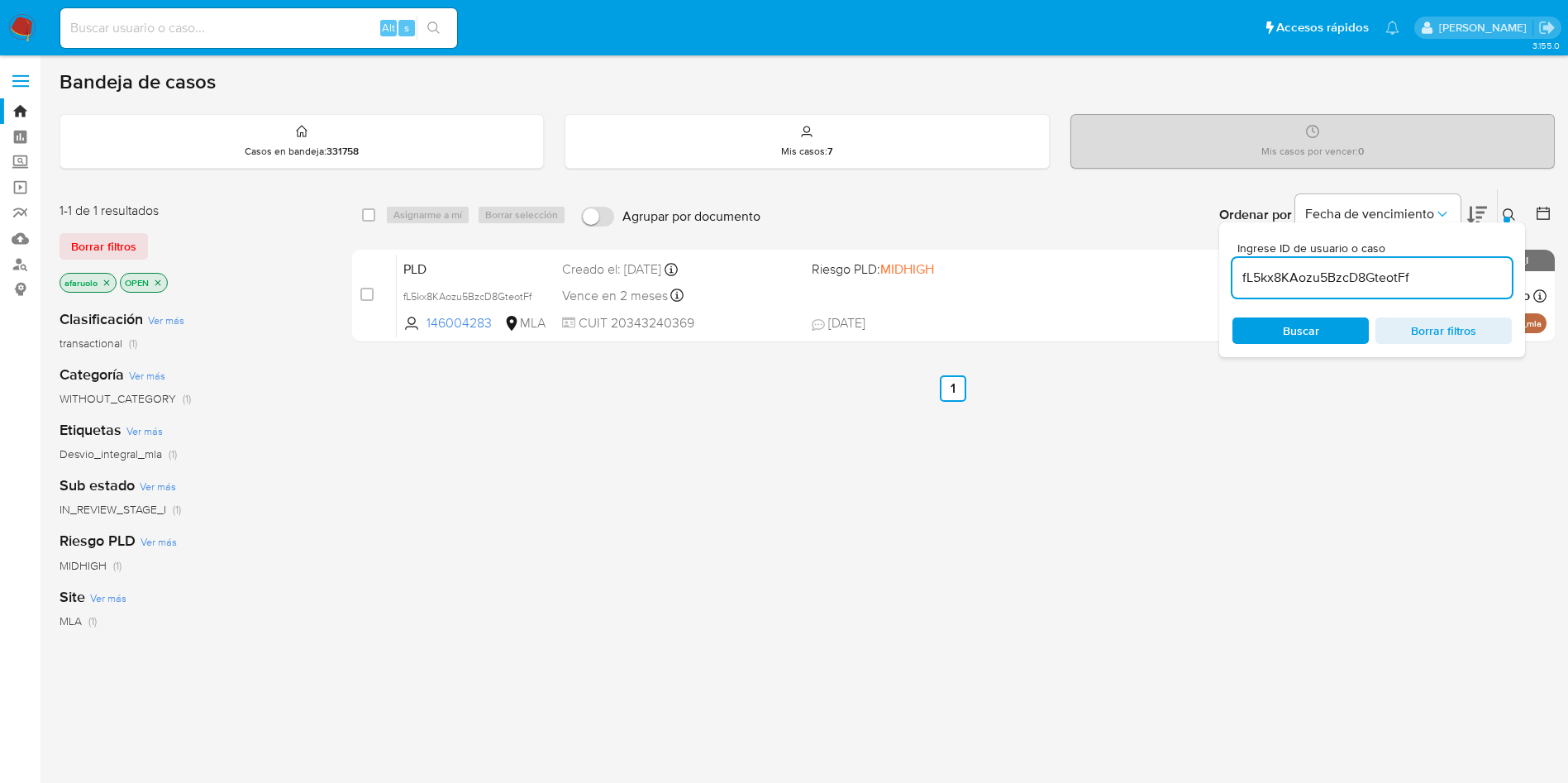
paste input "03kT5YbEFdYOMNXzuNL2IBQQ"
type input "03kT5YbEFdYOMNXzuNL2IBQQ"
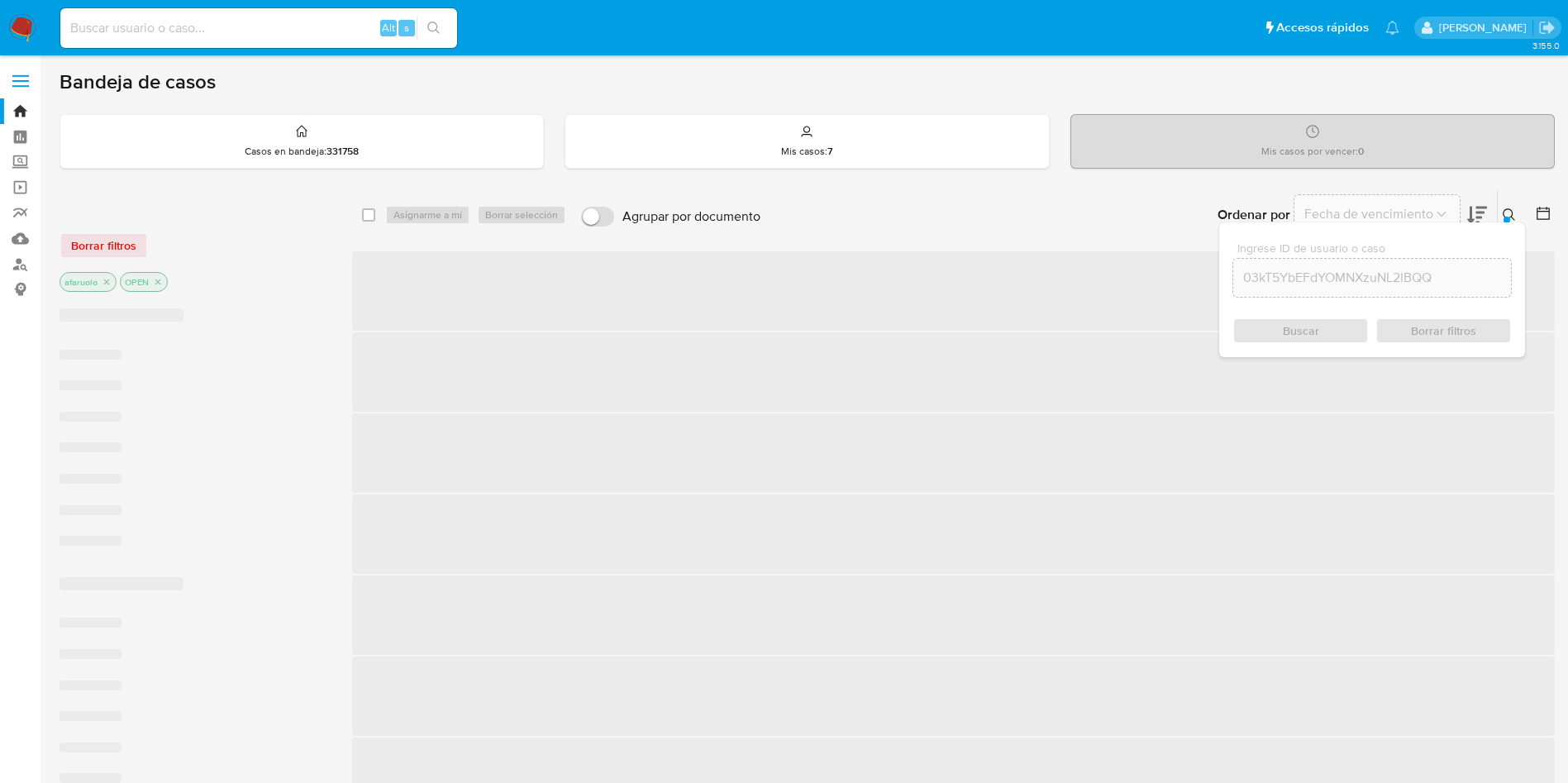
click at [1345, 333] on div "Buscar Borrar filtros" at bounding box center [1372, 330] width 279 height 27
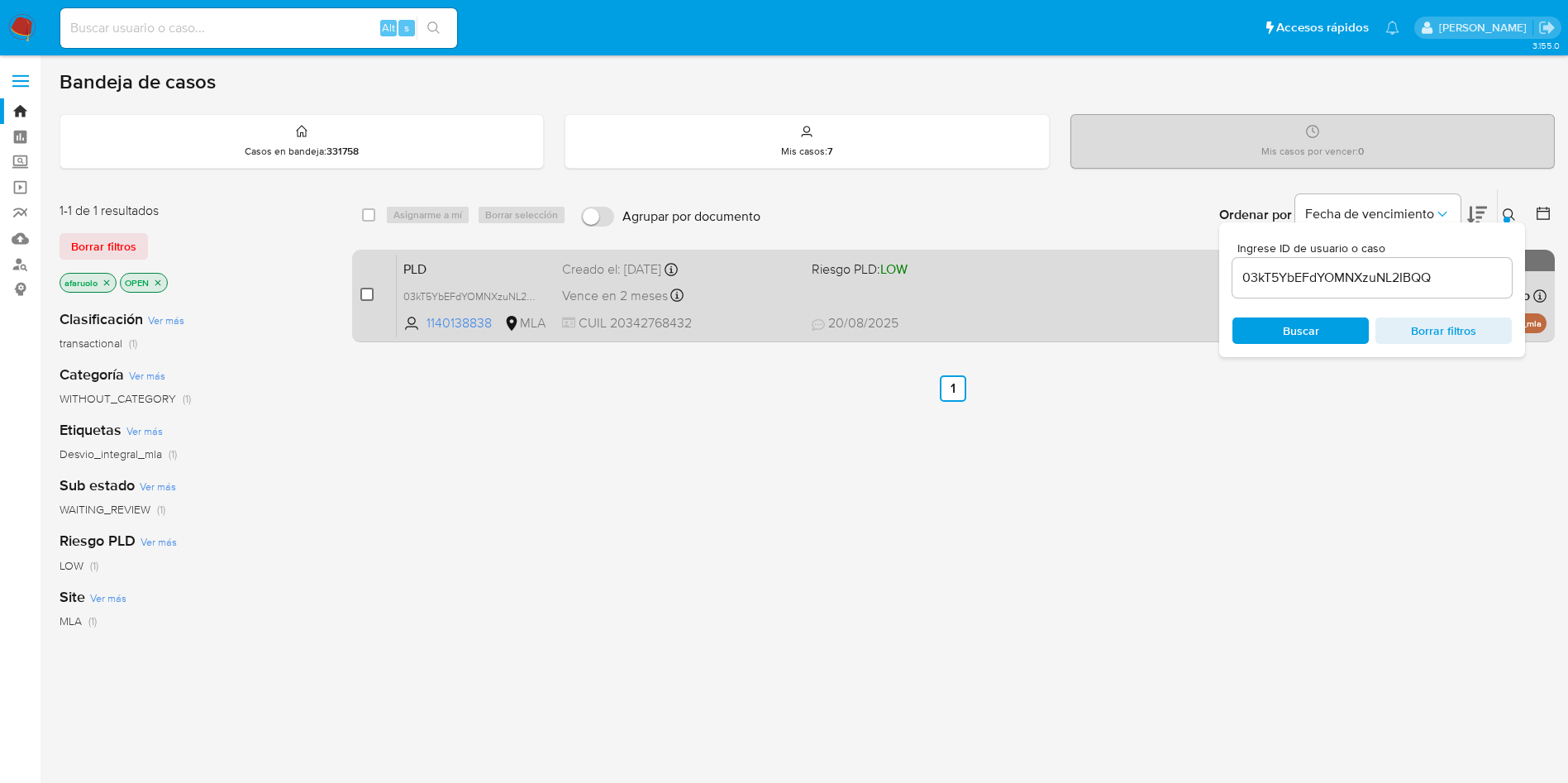
click at [360, 291] on input "checkbox" at bounding box center [366, 294] width 13 height 13
checkbox input "true"
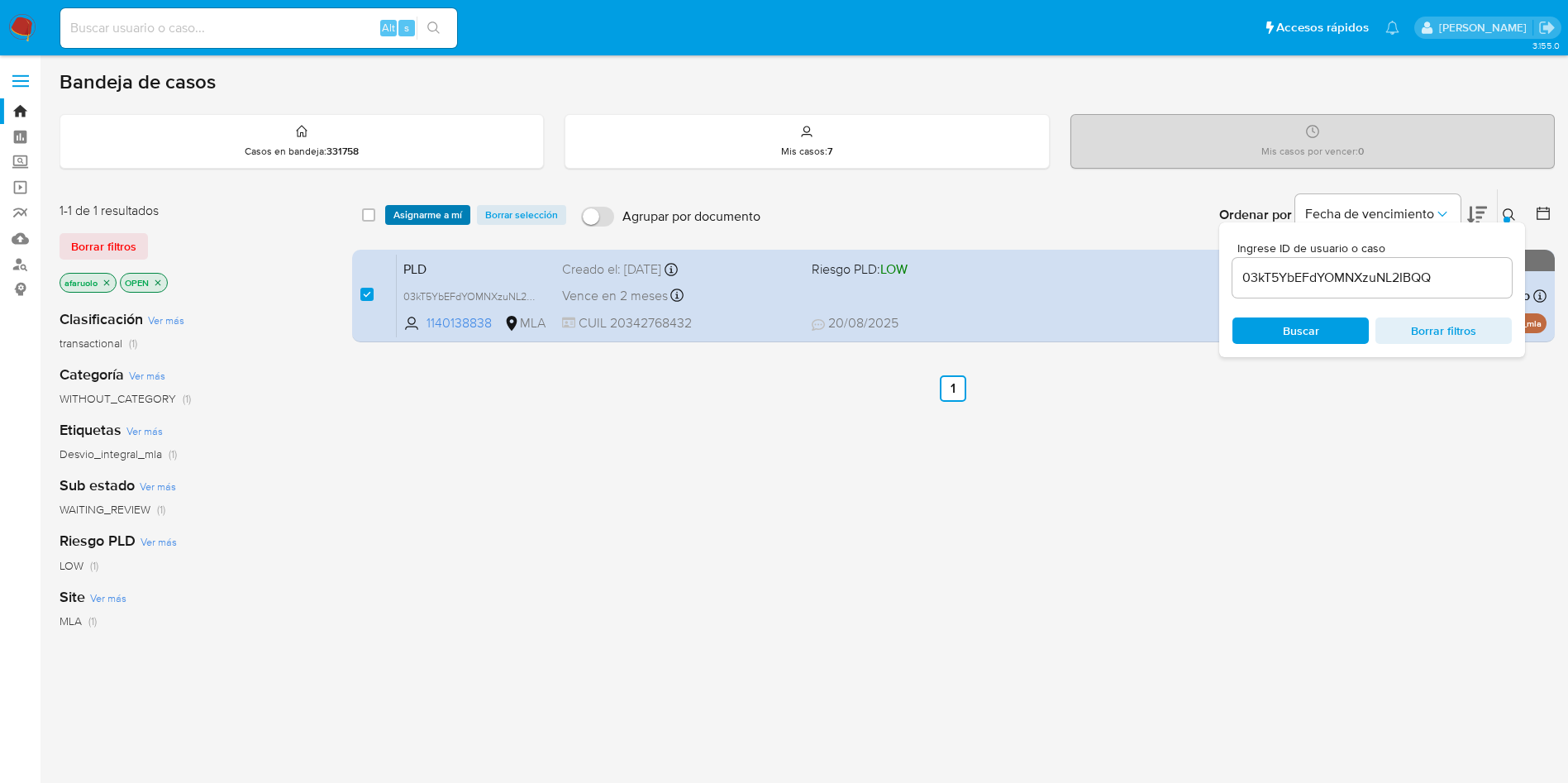
click at [411, 219] on span "Asignarme a mí" at bounding box center [428, 214] width 68 height 16
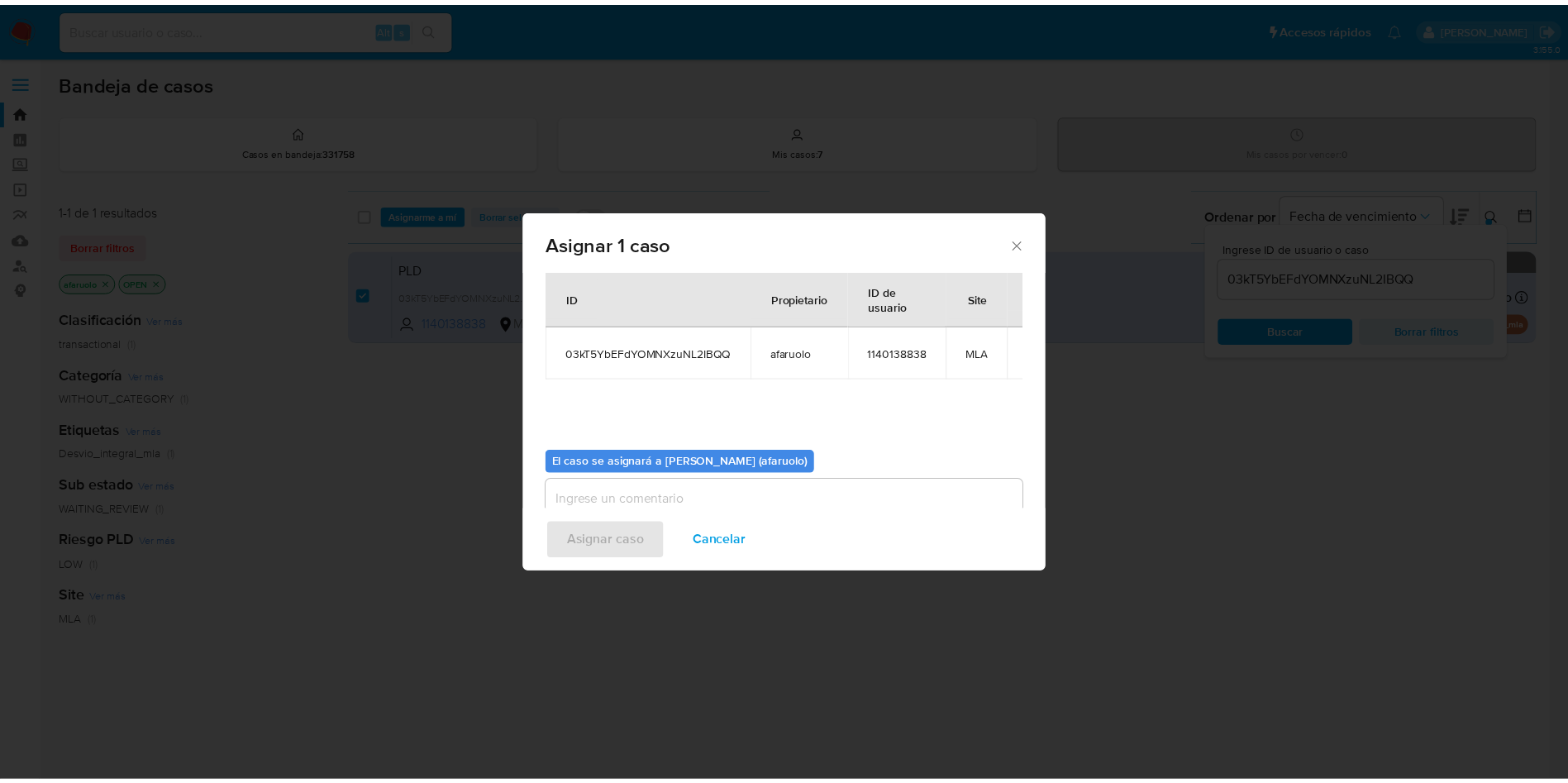
scroll to position [86, 0]
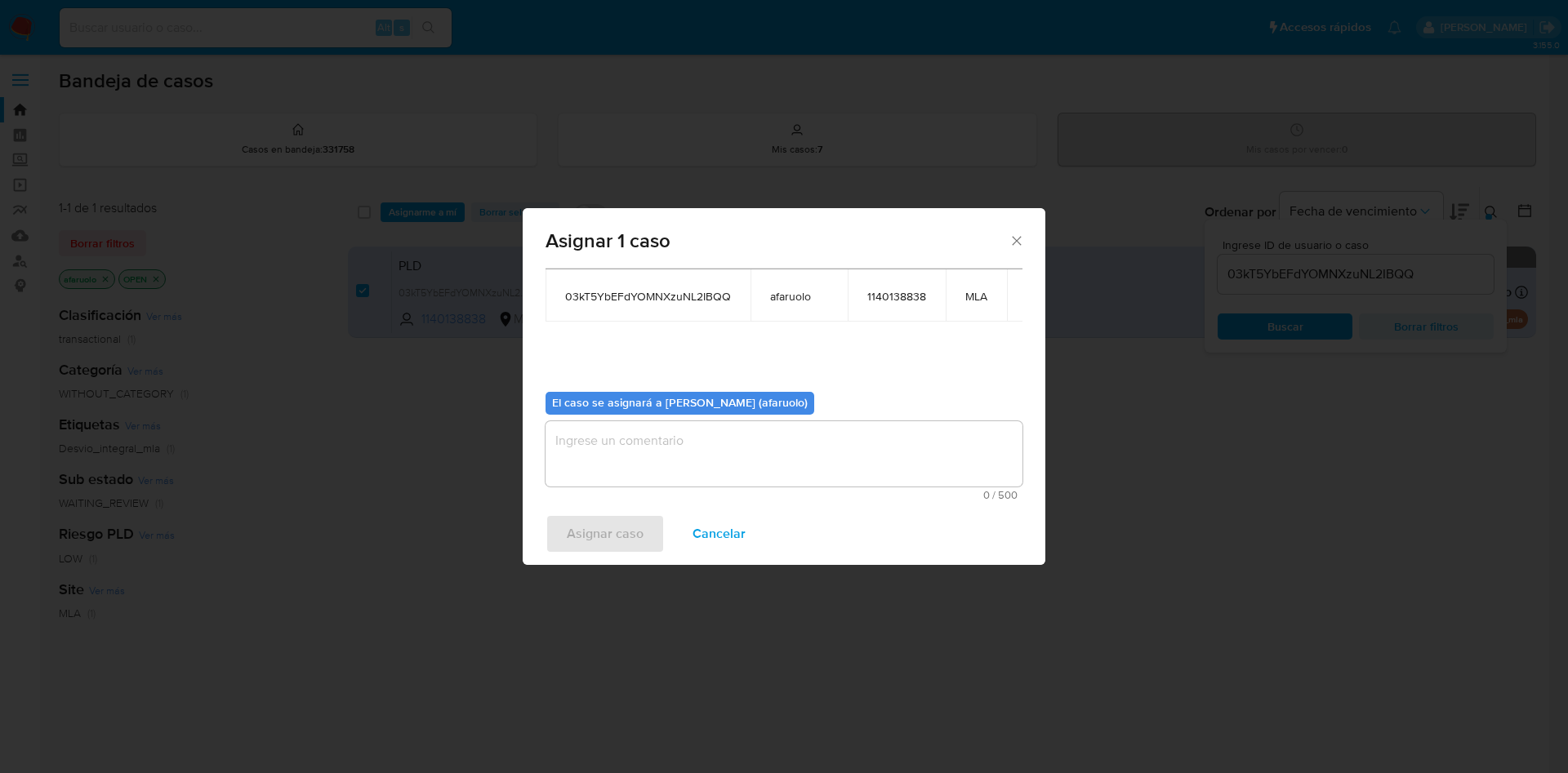
click at [762, 465] on textarea "assign-modal" at bounding box center [784, 453] width 477 height 65
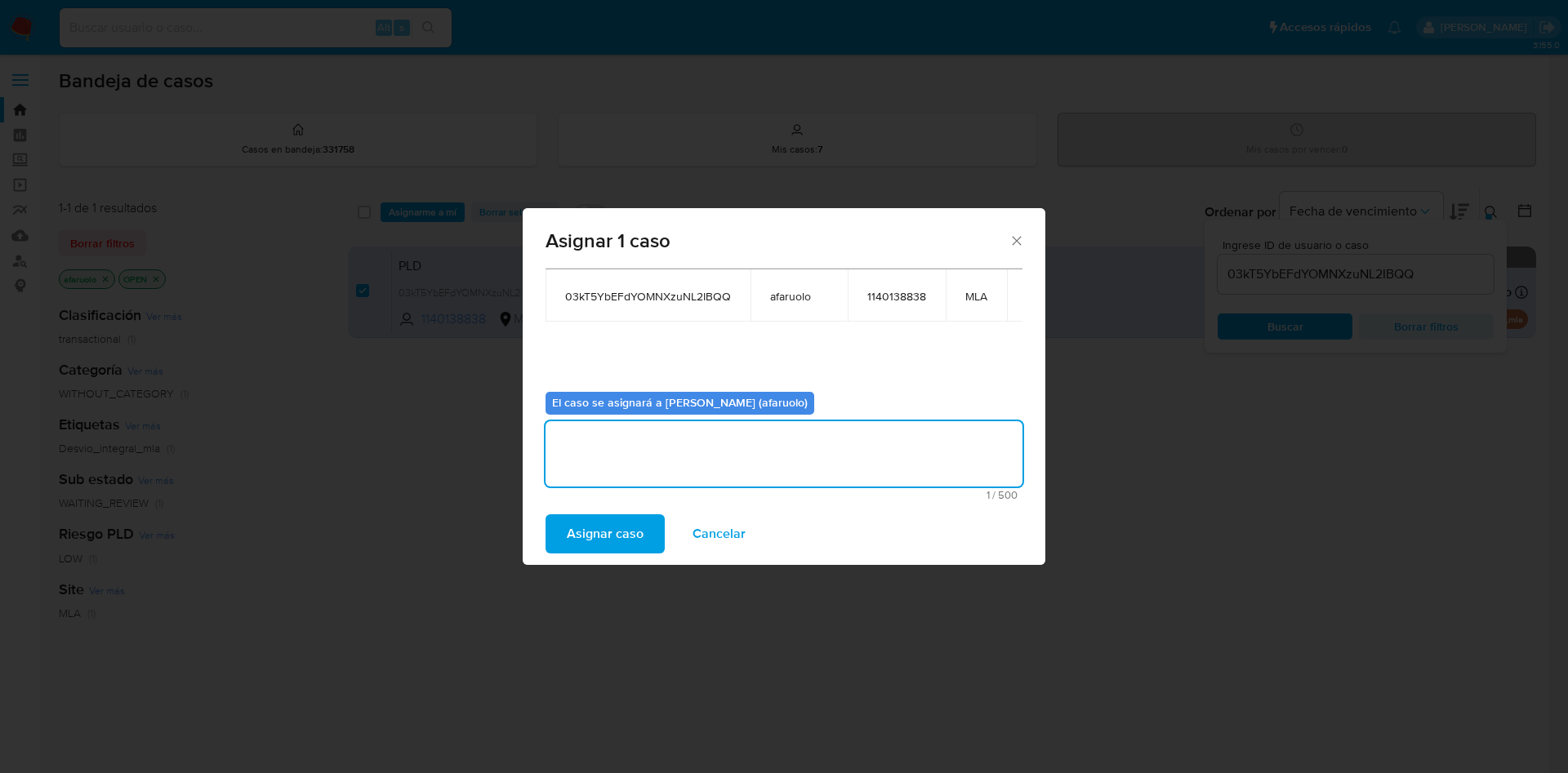
click at [608, 523] on span "Asignar caso" at bounding box center [604, 533] width 77 height 36
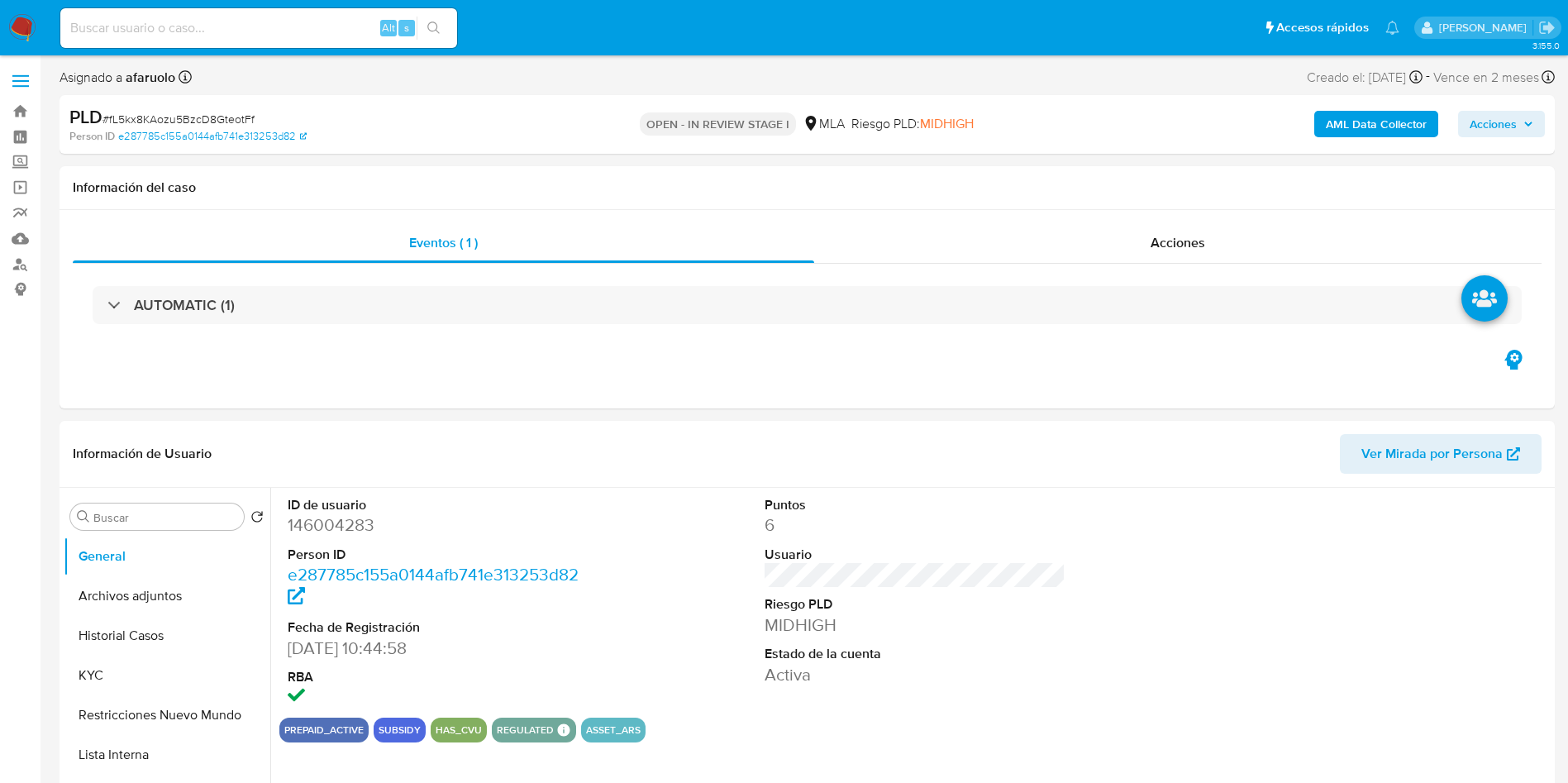
select select "10"
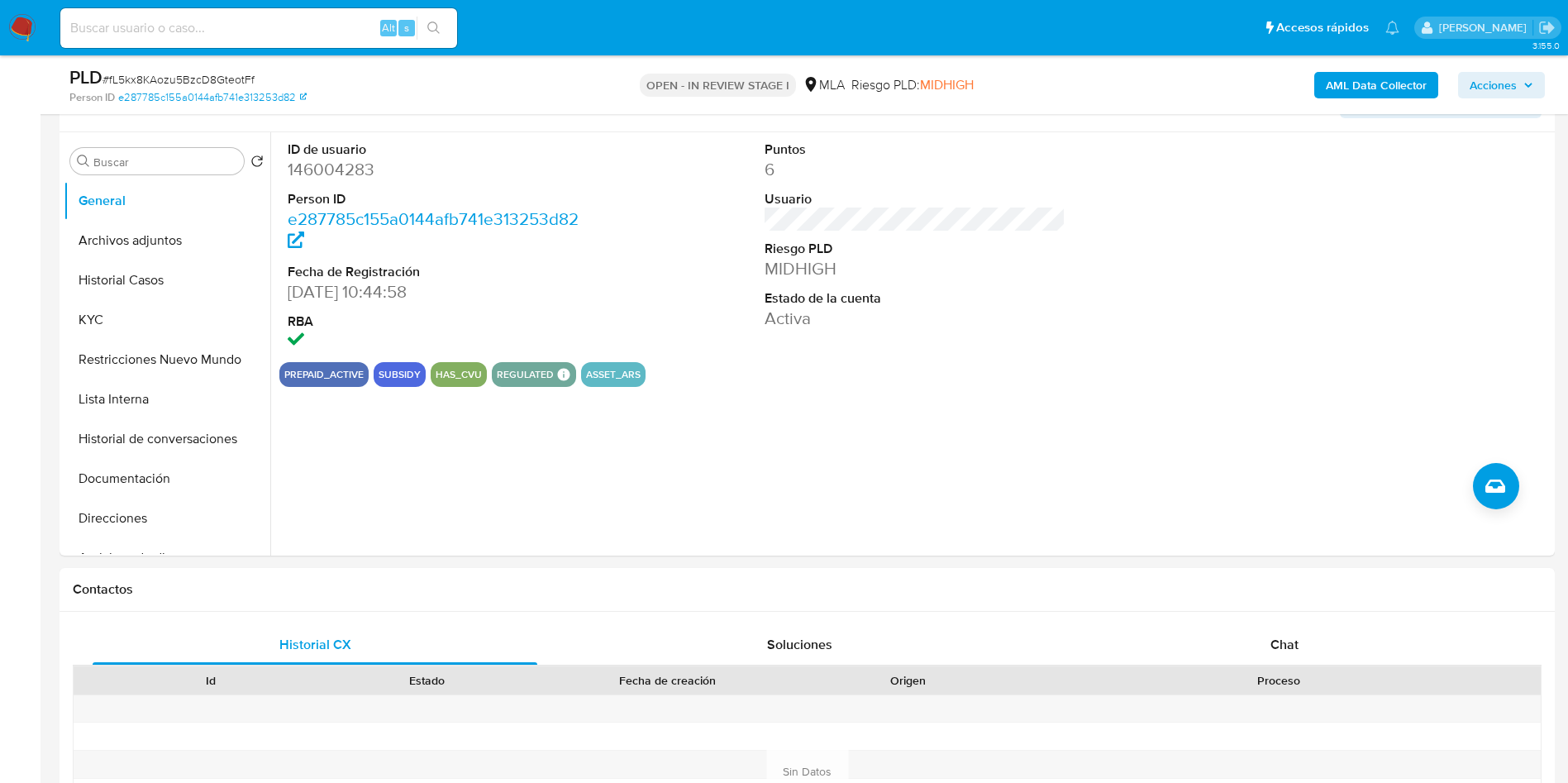
scroll to position [496, 0]
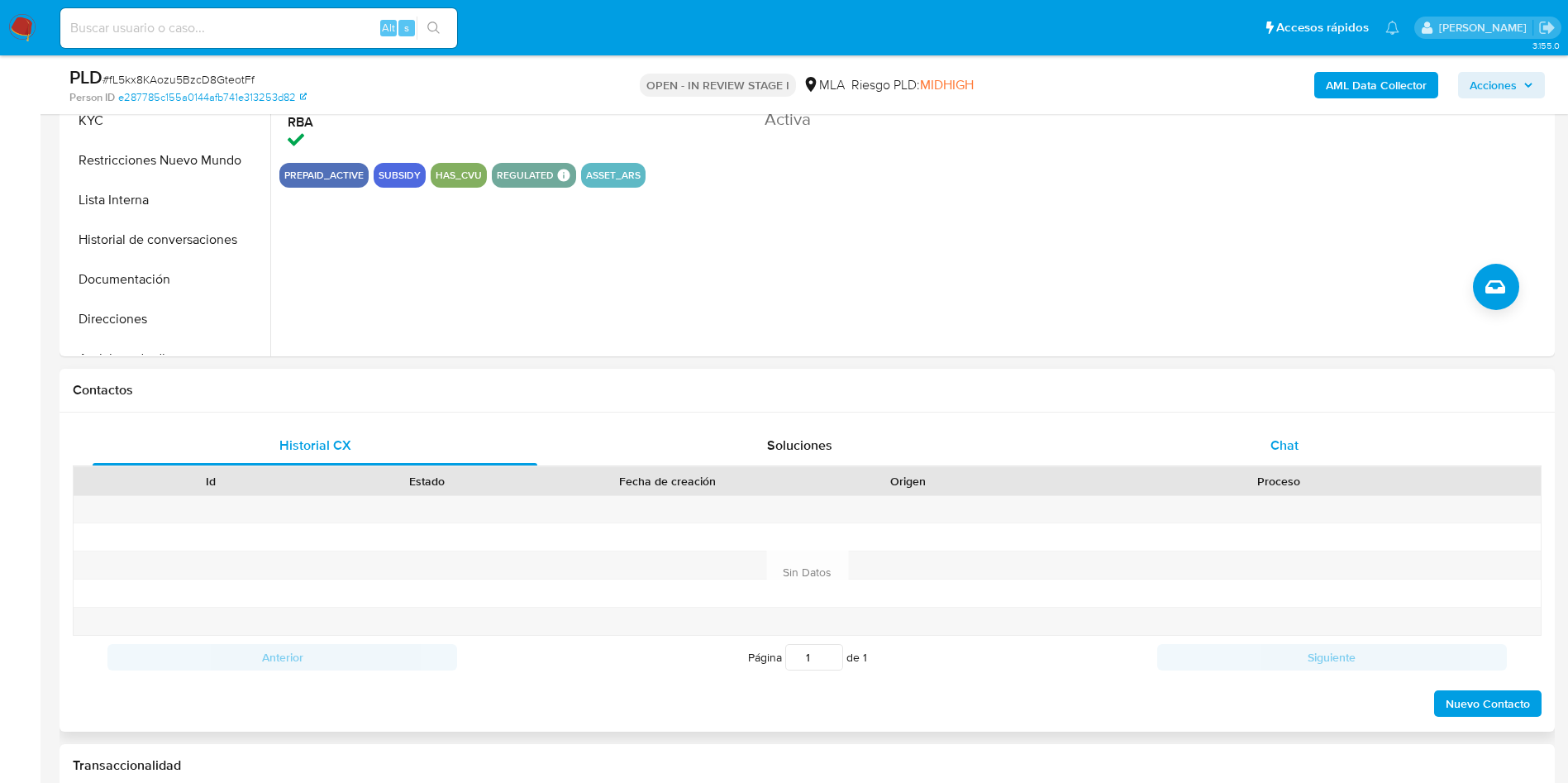
click at [1161, 434] on div "Chat" at bounding box center [1285, 445] width 445 height 39
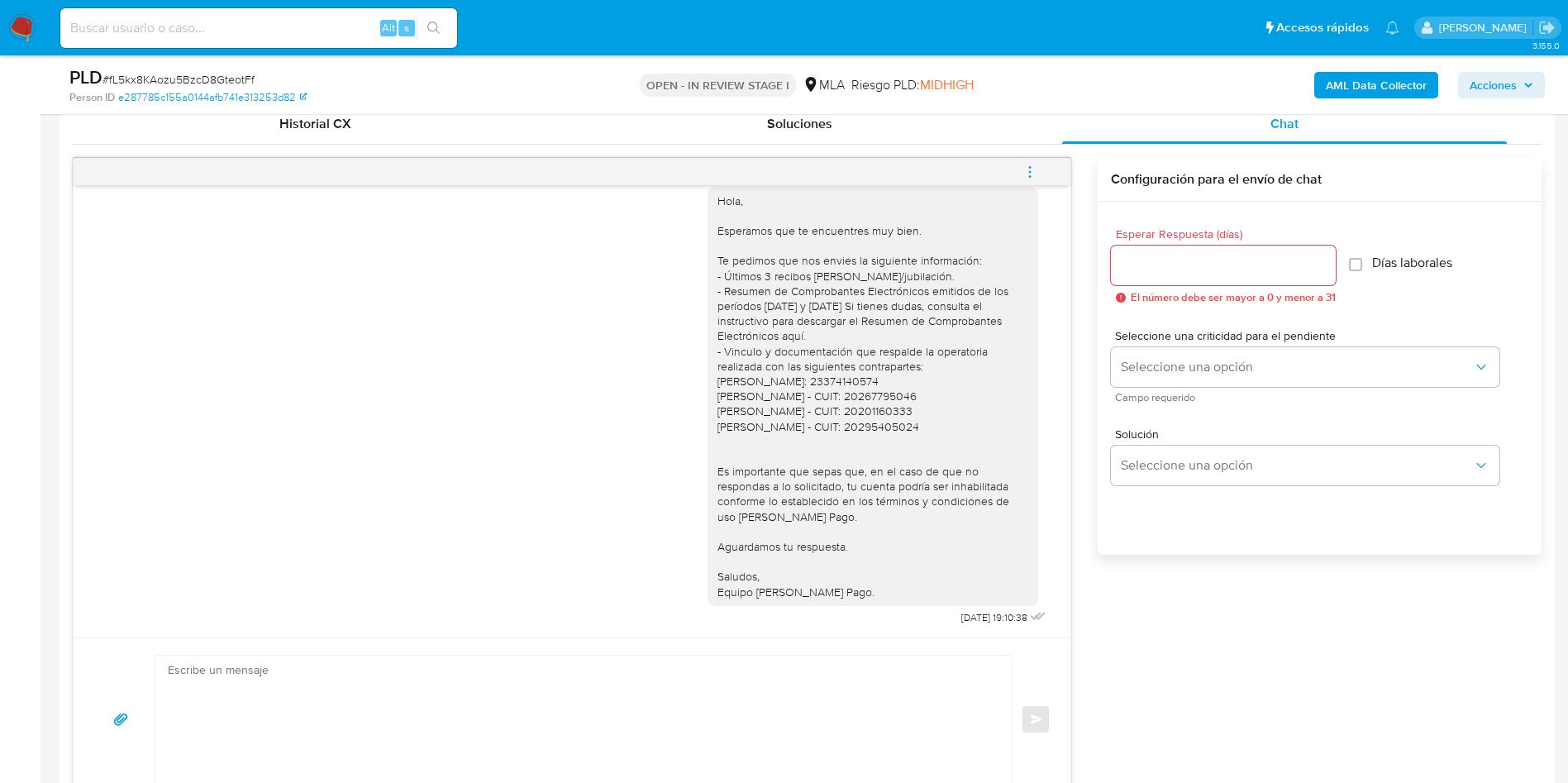
scroll to position [868, 0]
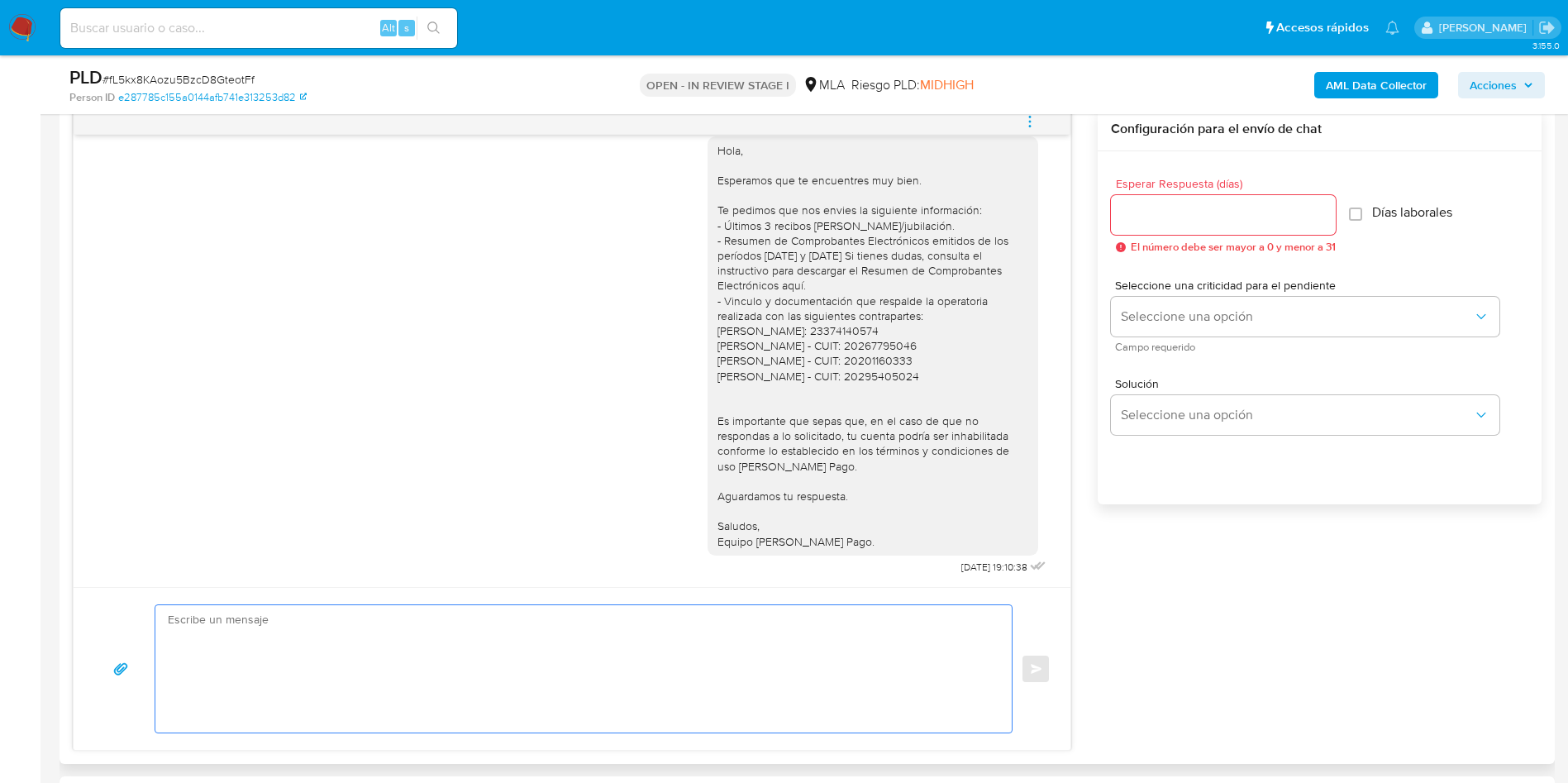
click at [472, 628] on textarea at bounding box center [579, 668] width 823 height 128
paste textarea "Hola, Esperamos que te encuentres muy bien. Te consultamos si tuviste oportunid…"
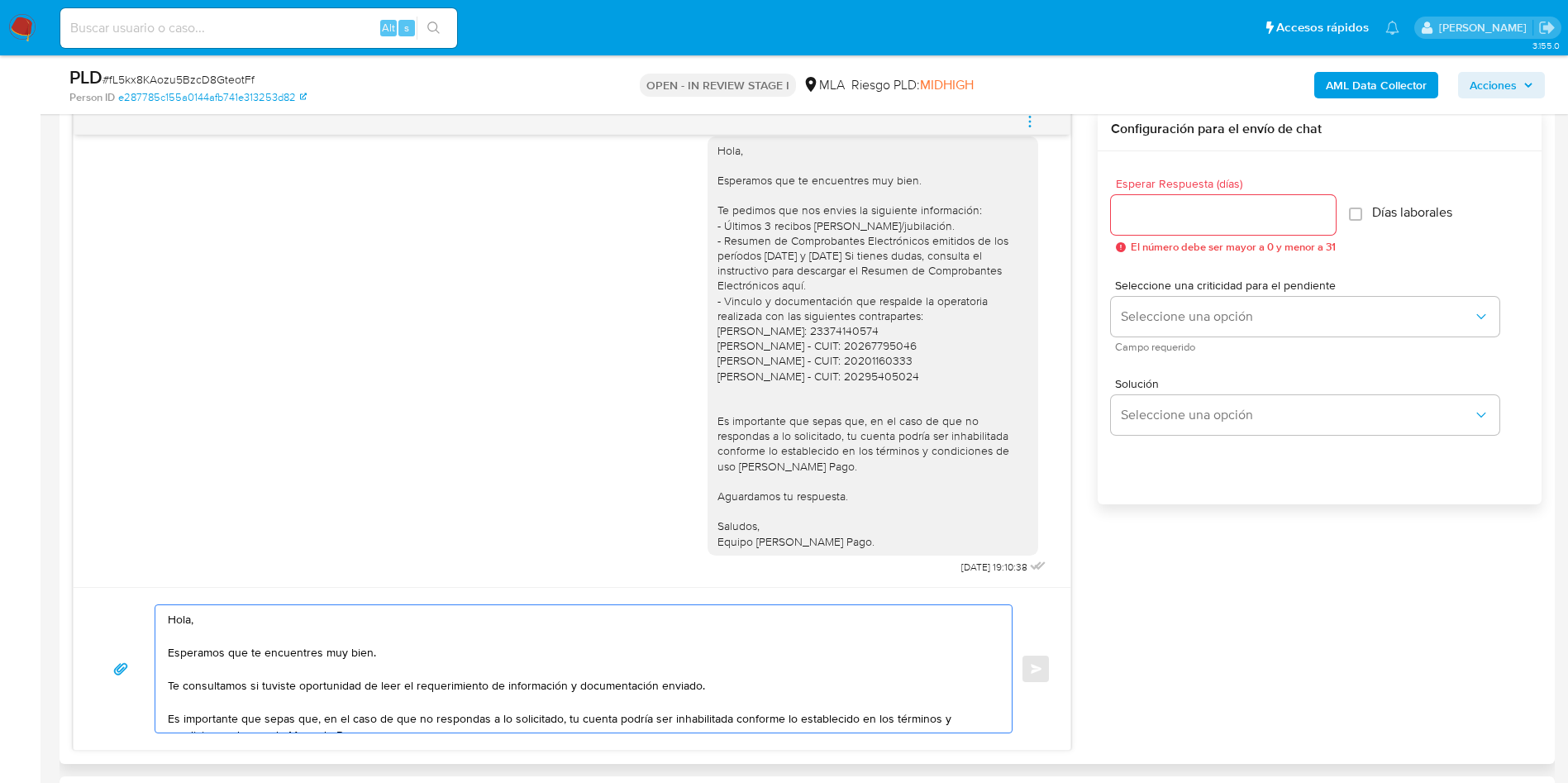
scroll to position [88, 0]
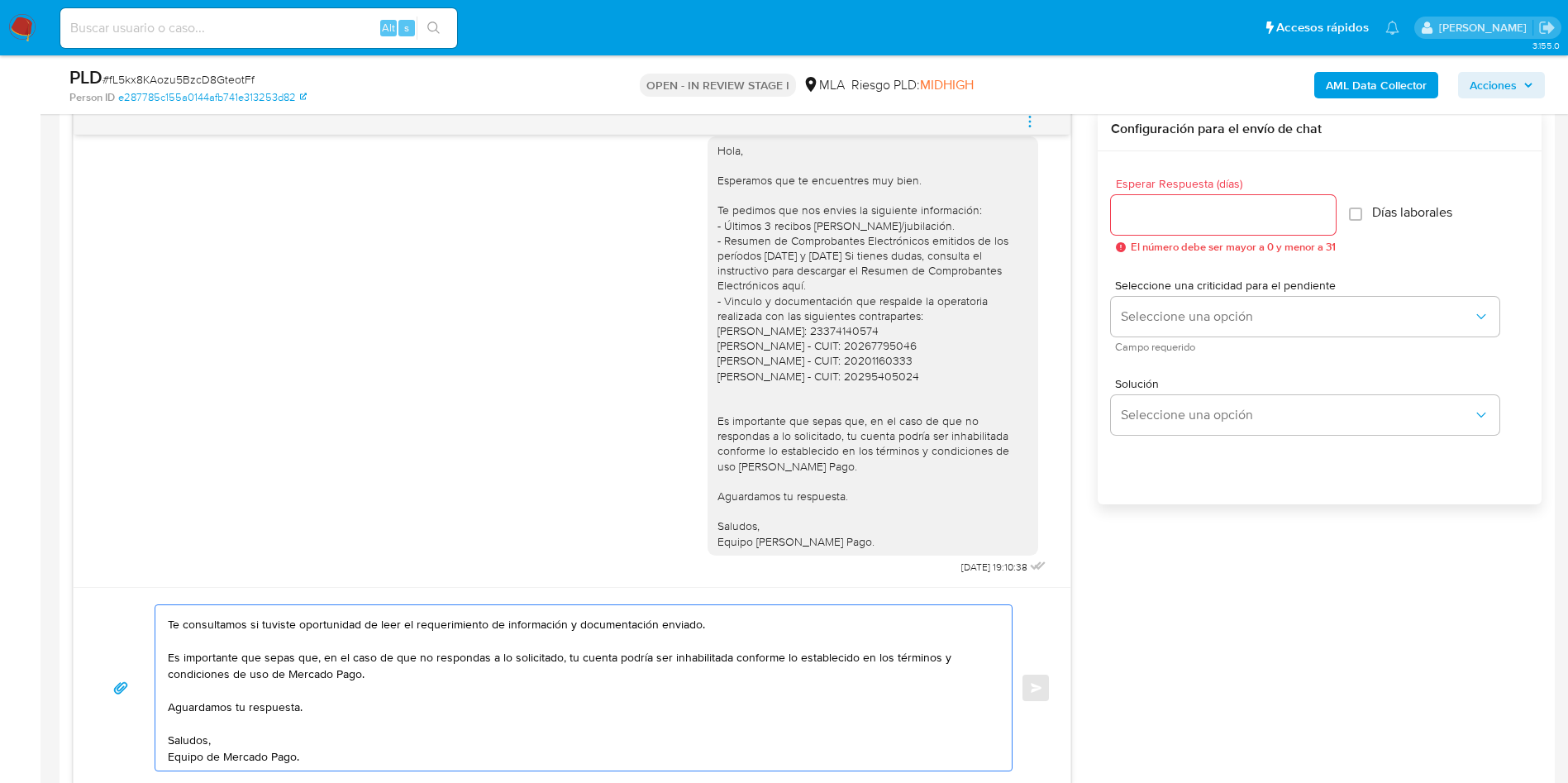
click at [557, 637] on textarea "Hola, Esperamos que te encuentres muy bien. Te consultamos si tuviste oportunid…" at bounding box center [579, 687] width 823 height 165
type textarea "Hola, Esperamos que te encuentres muy bien. Te consultamos si tuviste oportunid…"
click at [1177, 205] on input "Esperar Respuesta (días)" at bounding box center [1223, 215] width 225 height 21
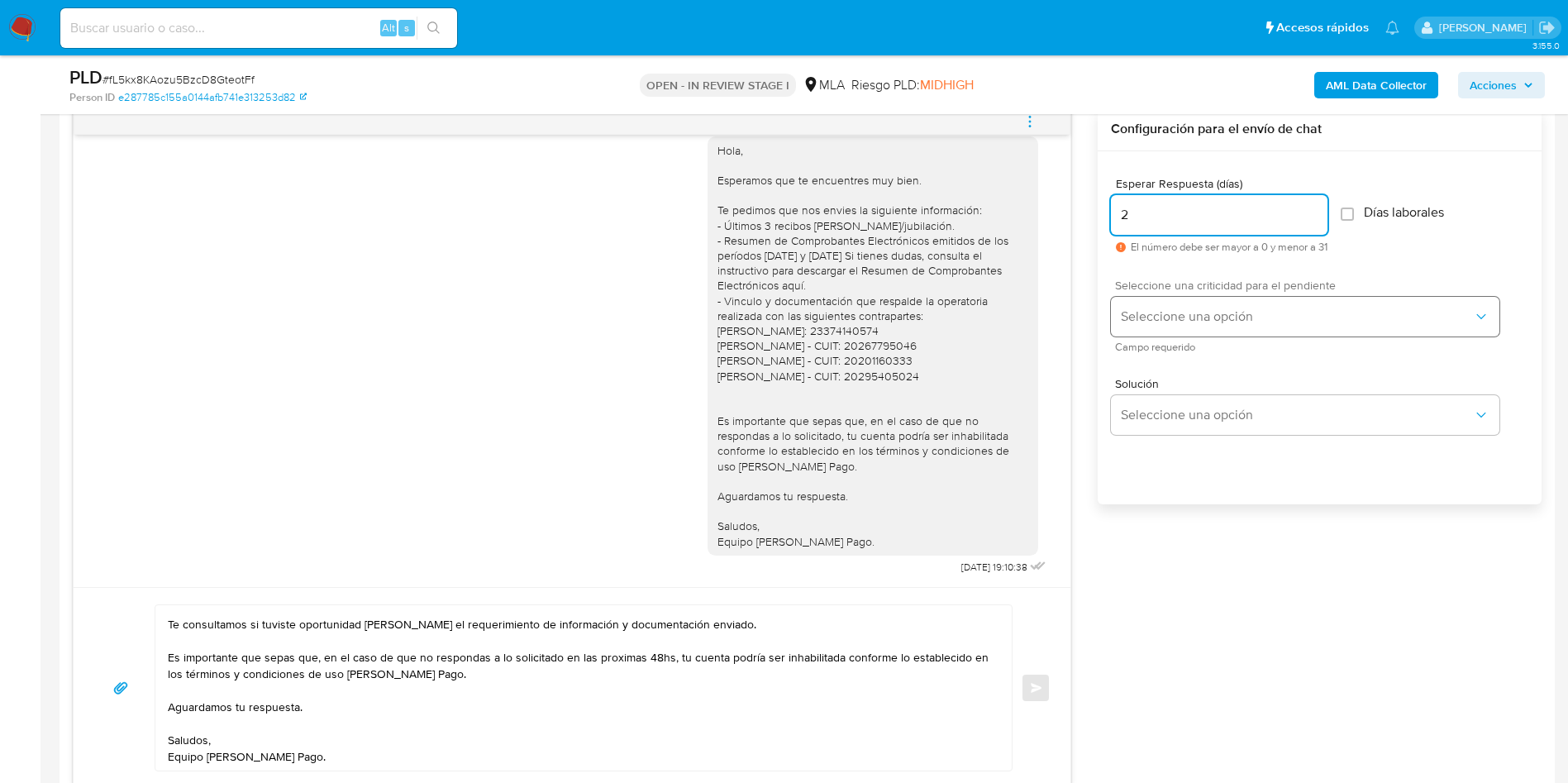
type input "2"
click at [1191, 309] on span "Seleccione una opción" at bounding box center [1297, 316] width 352 height 16
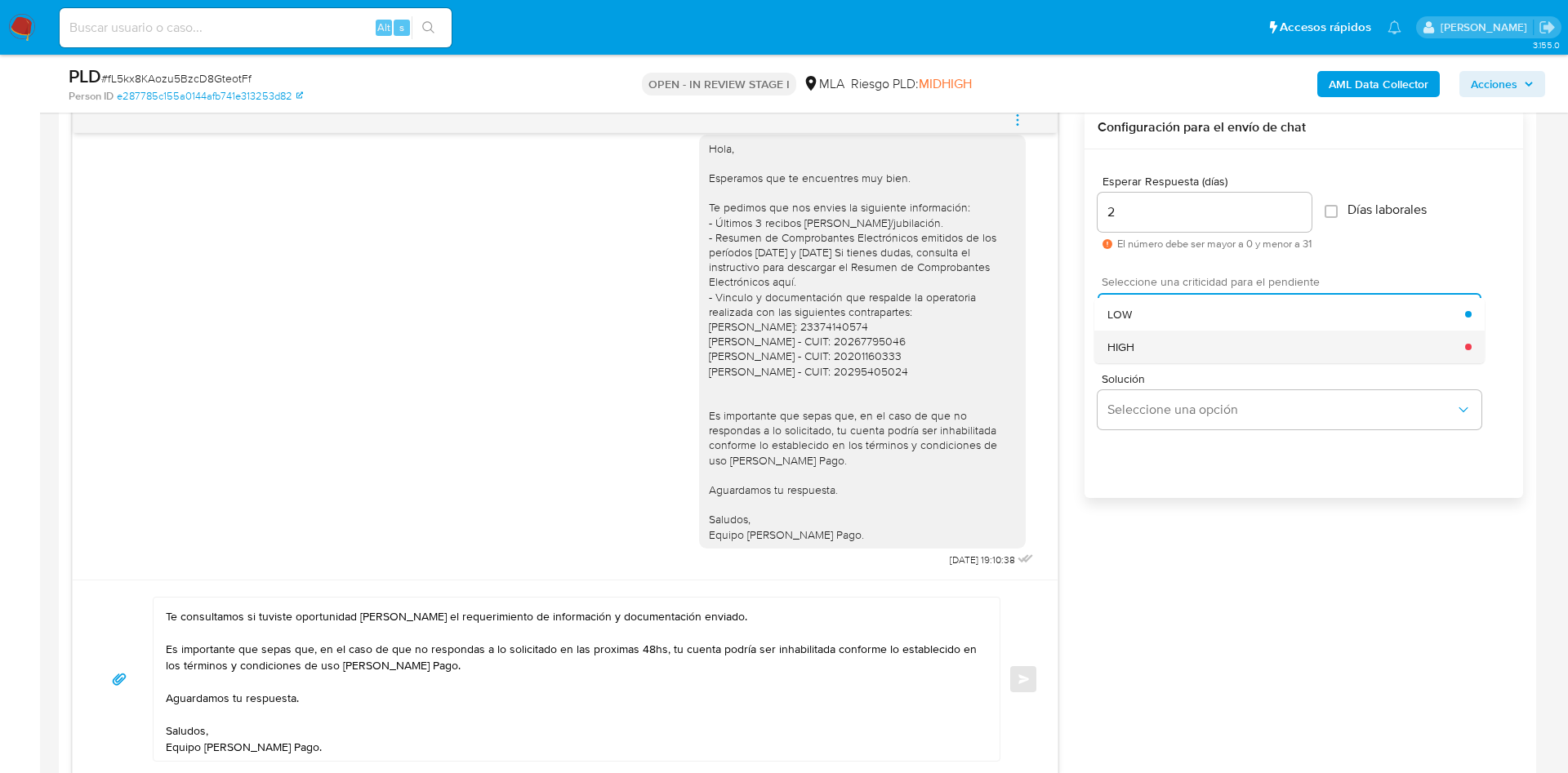
click at [1183, 341] on div "HIGH" at bounding box center [1286, 346] width 358 height 33
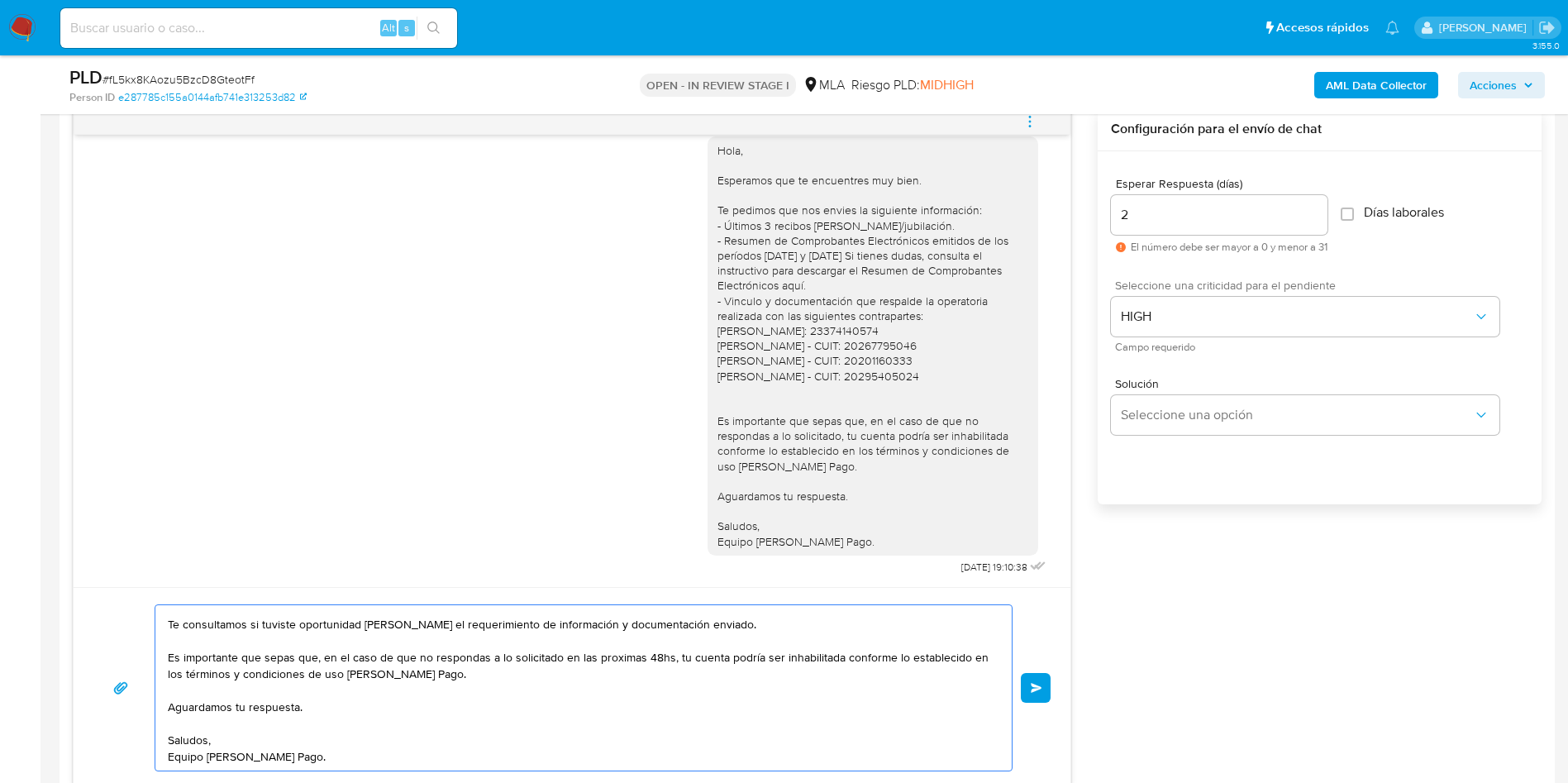
click at [619, 636] on textarea "Hola, Esperamos que te encuentres muy bien. Te consultamos si tuviste oportunid…" at bounding box center [579, 687] width 823 height 165
click at [0, 0] on lt-span "próximas" at bounding box center [0, 0] width 0 height 0
type textarea "Hola, Esperamos que te encuentres muy bien. Te consultamos si tuviste oportunid…"
click at [1040, 691] on span "Enviar" at bounding box center [1037, 688] width 12 height 10
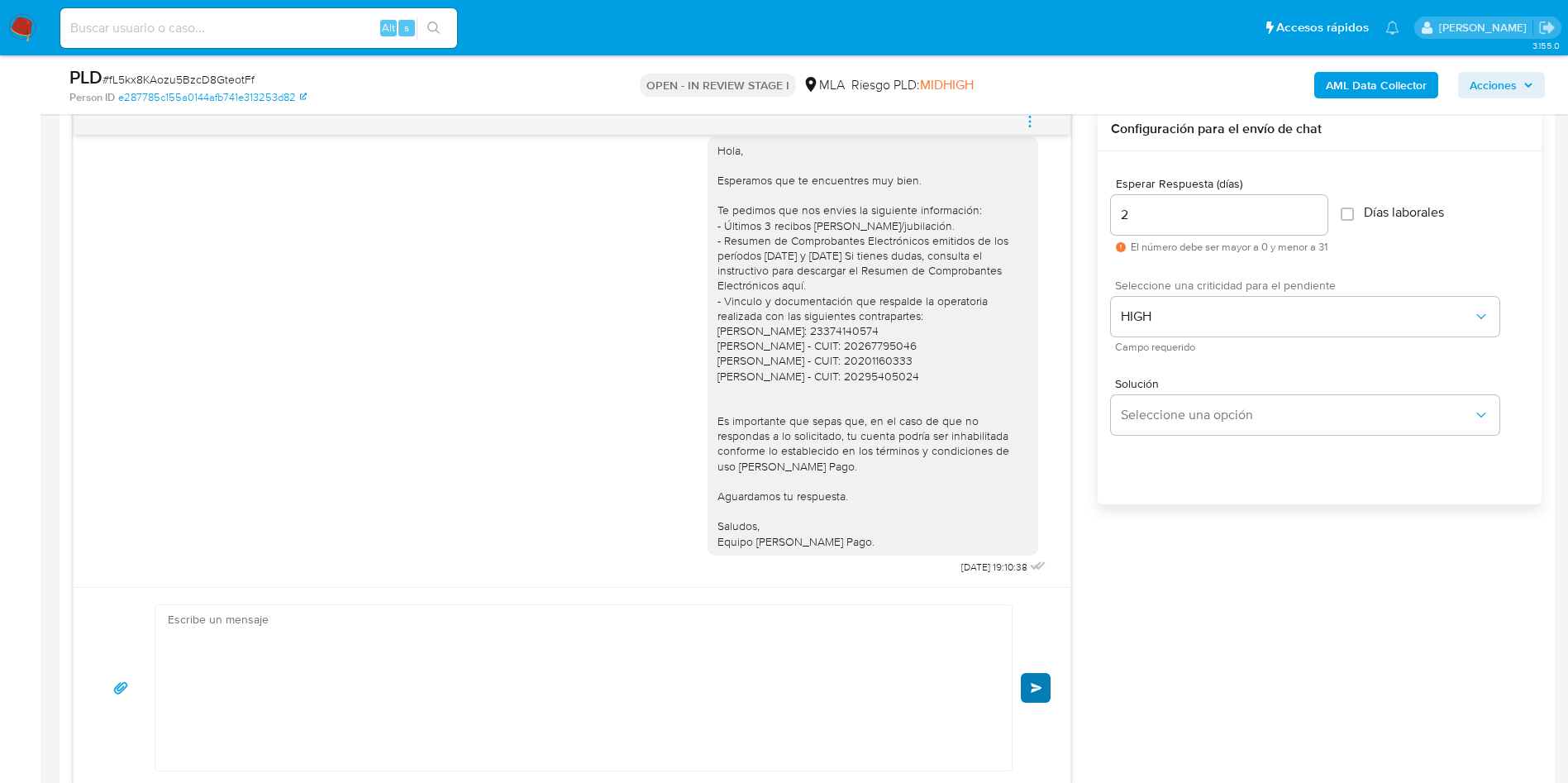
scroll to position [0, 0]
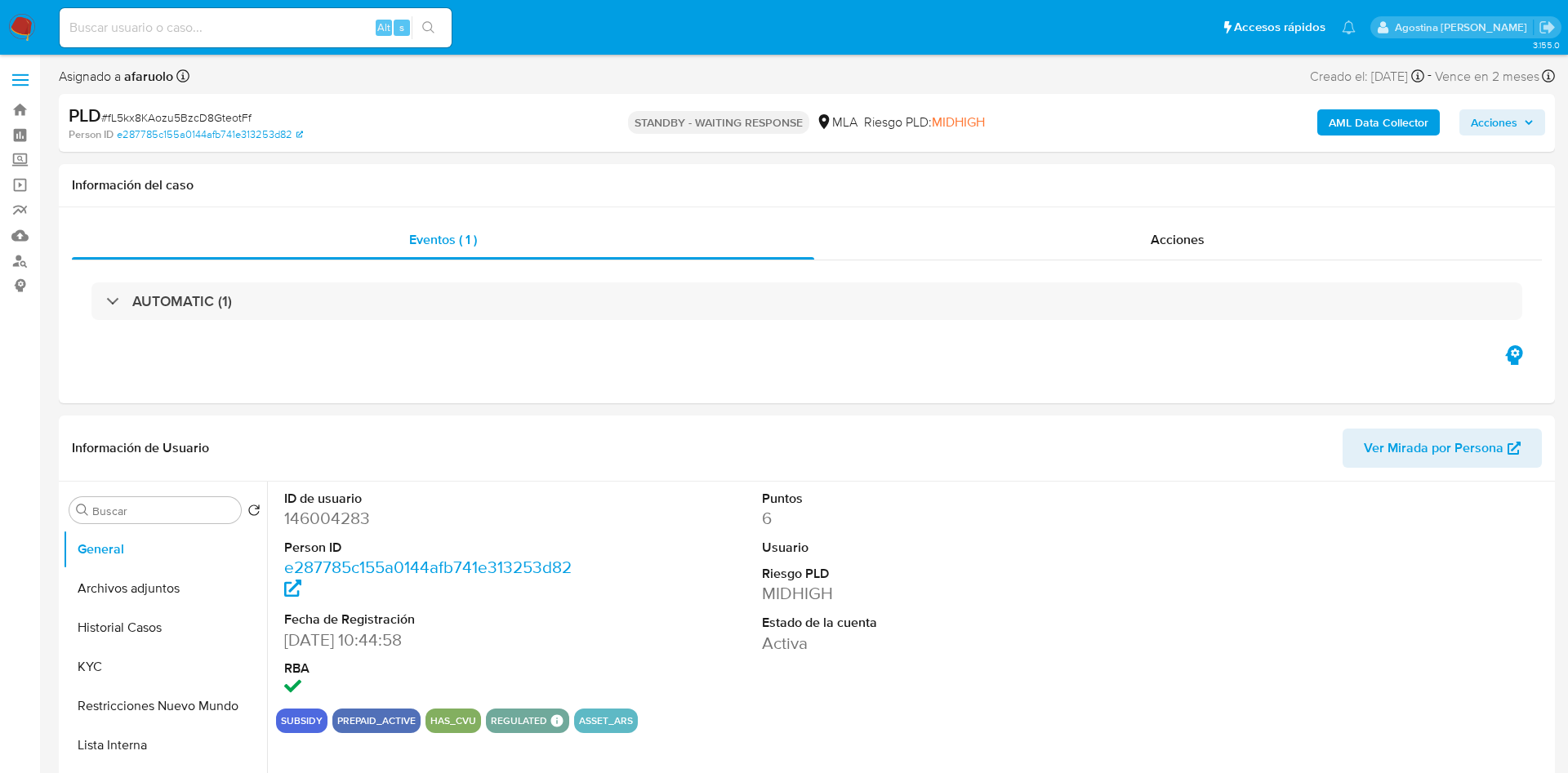
select select "10"
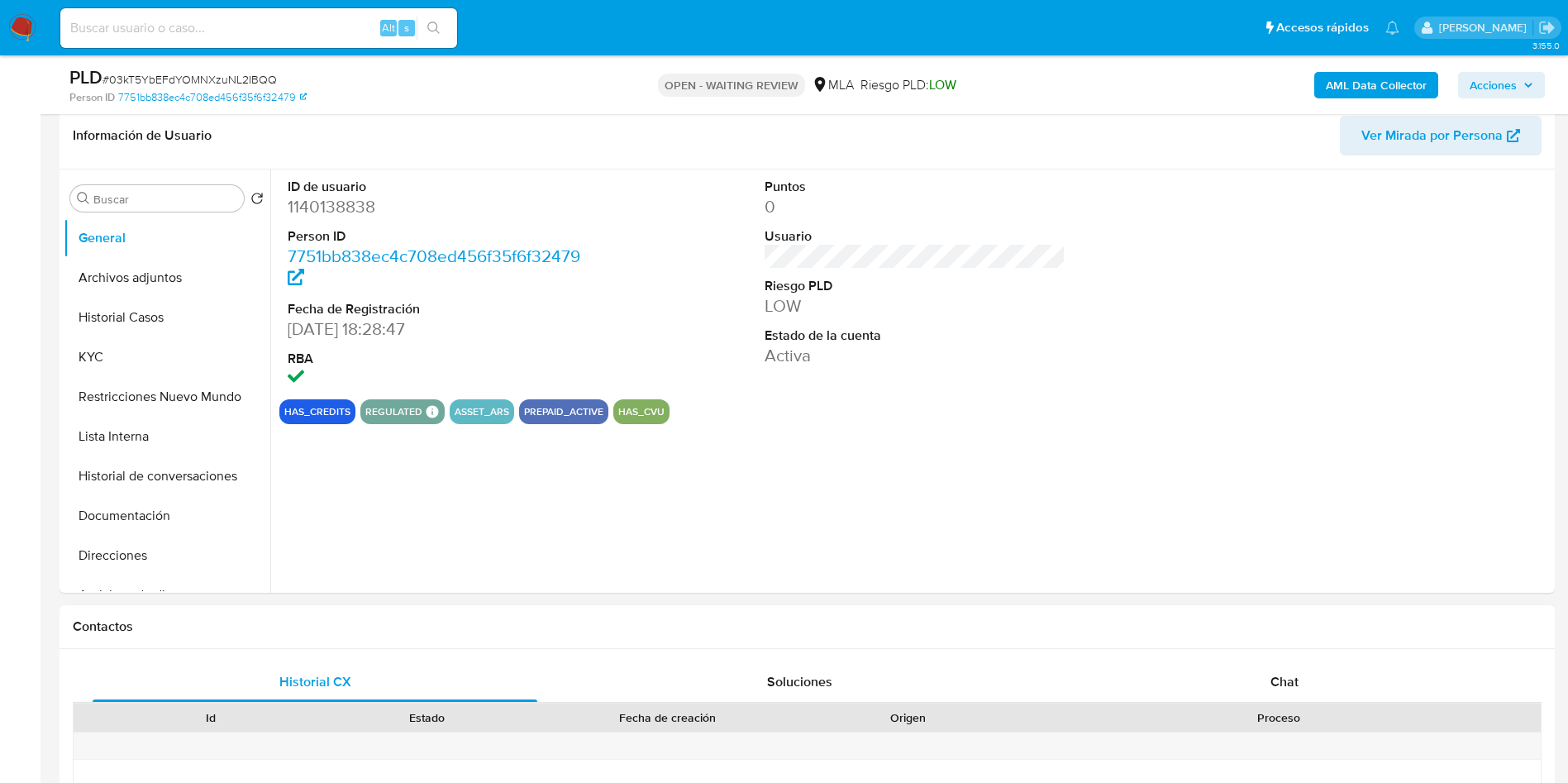
scroll to position [496, 0]
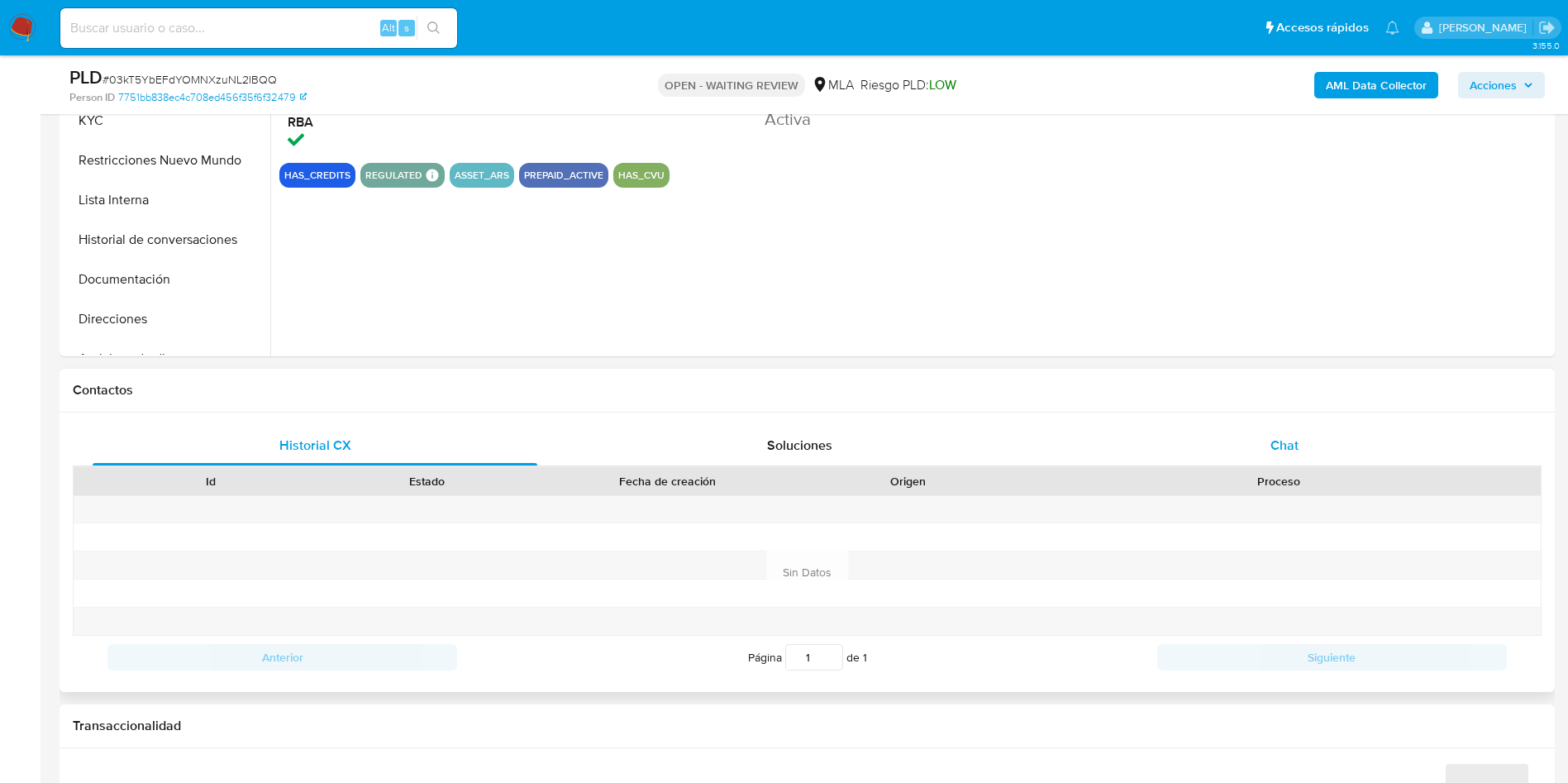
select select "10"
click at [1180, 450] on div "Chat" at bounding box center [1285, 445] width 445 height 39
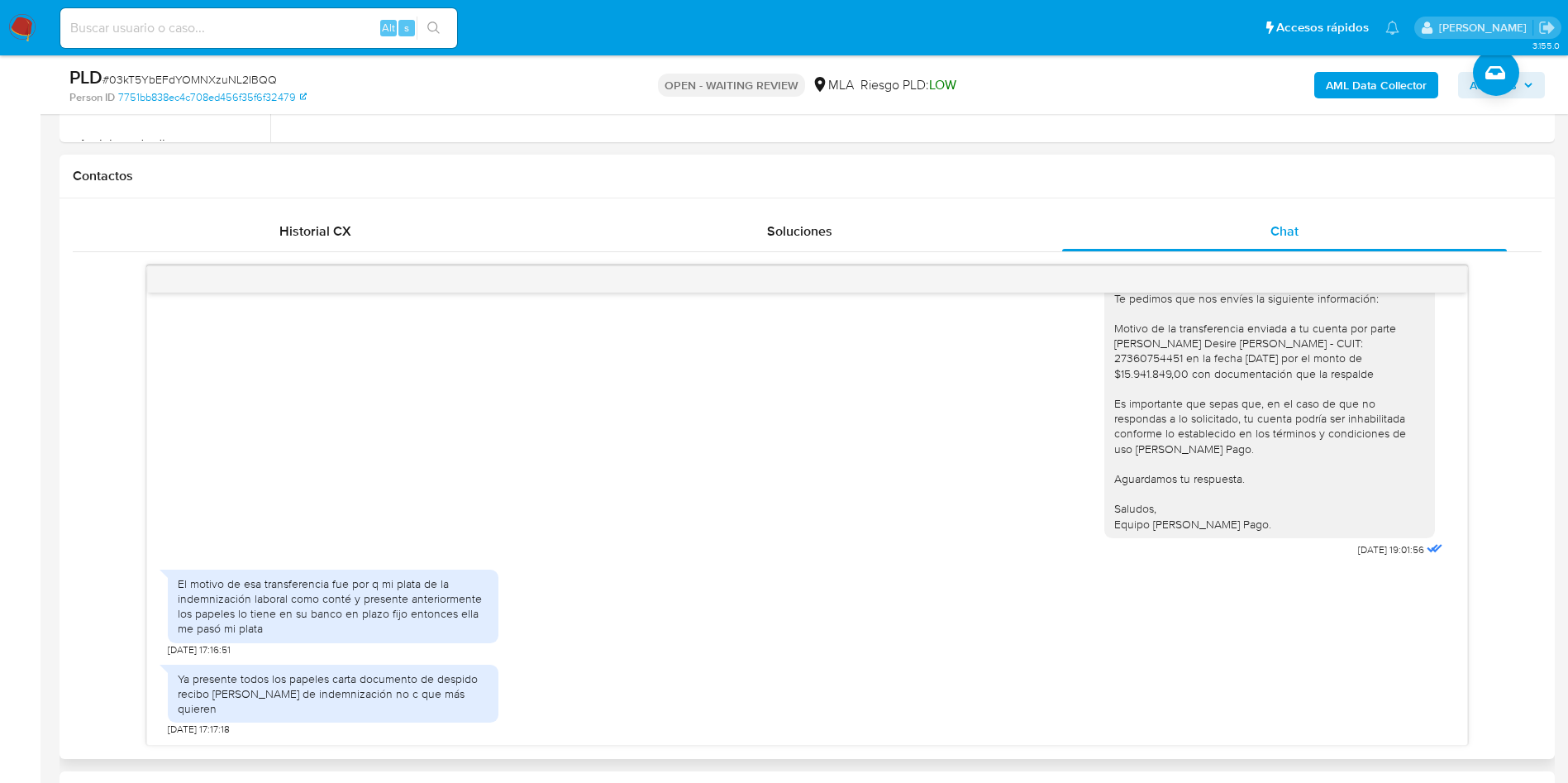
scroll to position [744, 0]
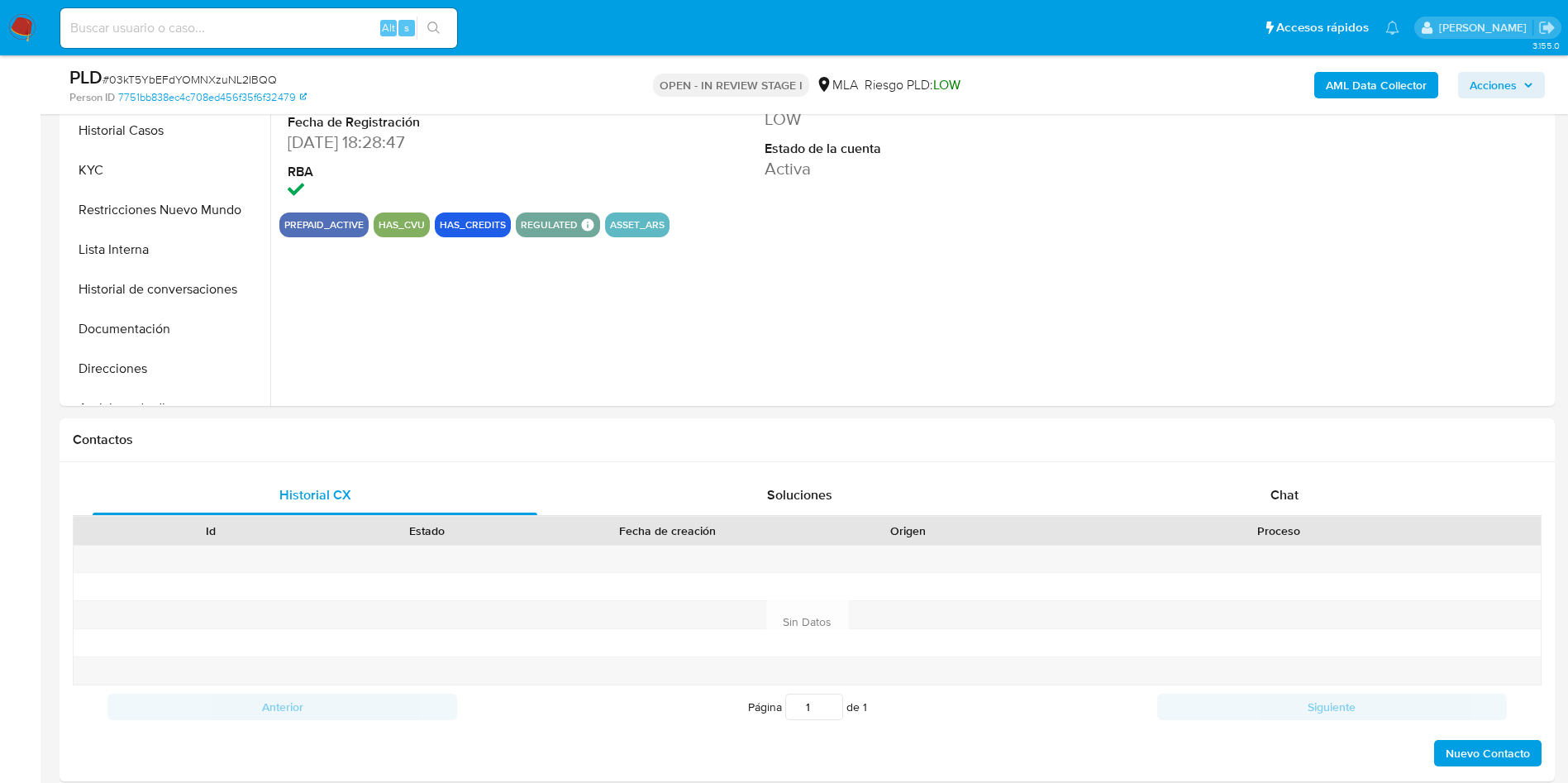
select select "10"
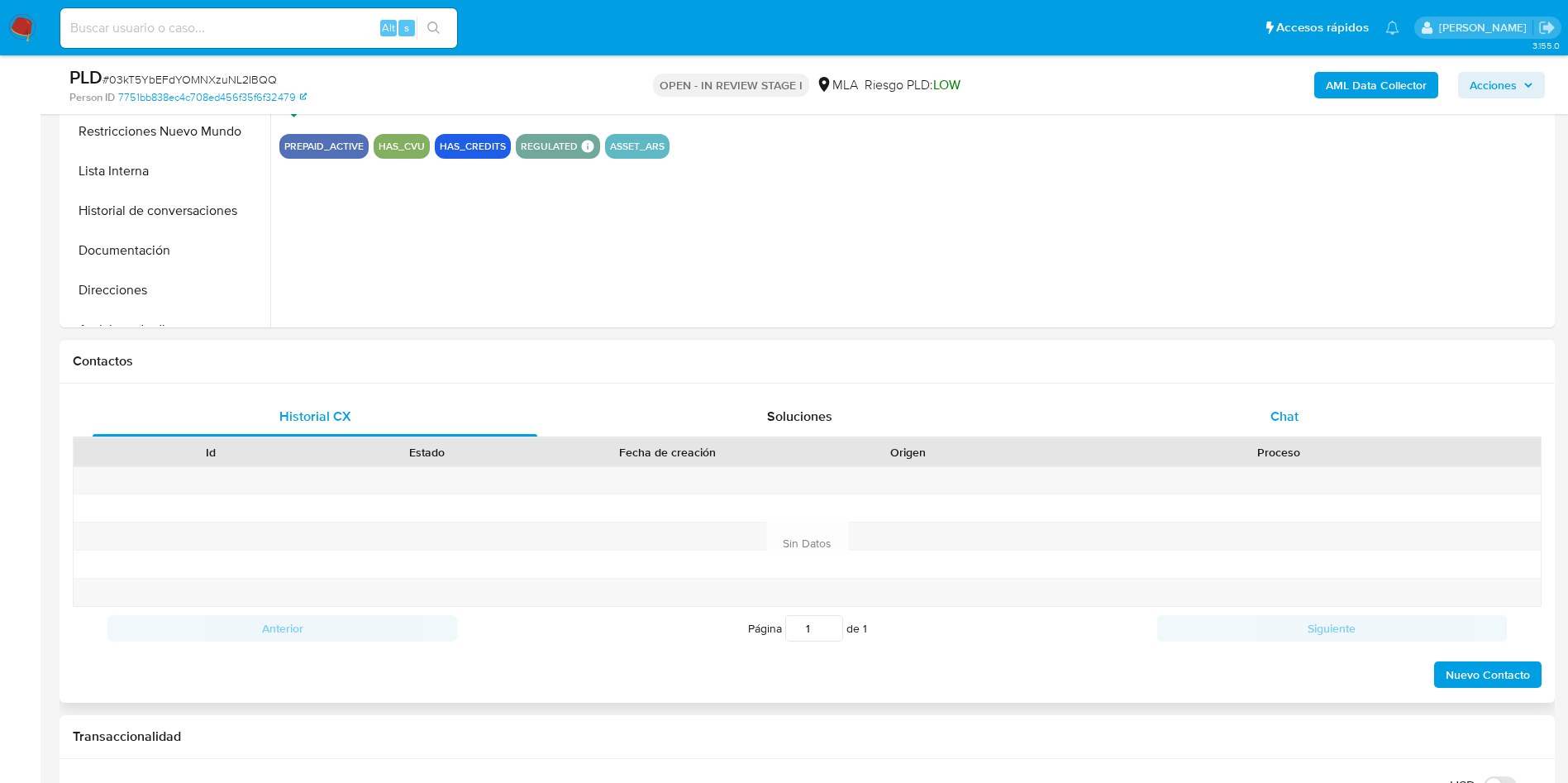
click at [1317, 400] on div "Chat" at bounding box center [1285, 417] width 445 height 39
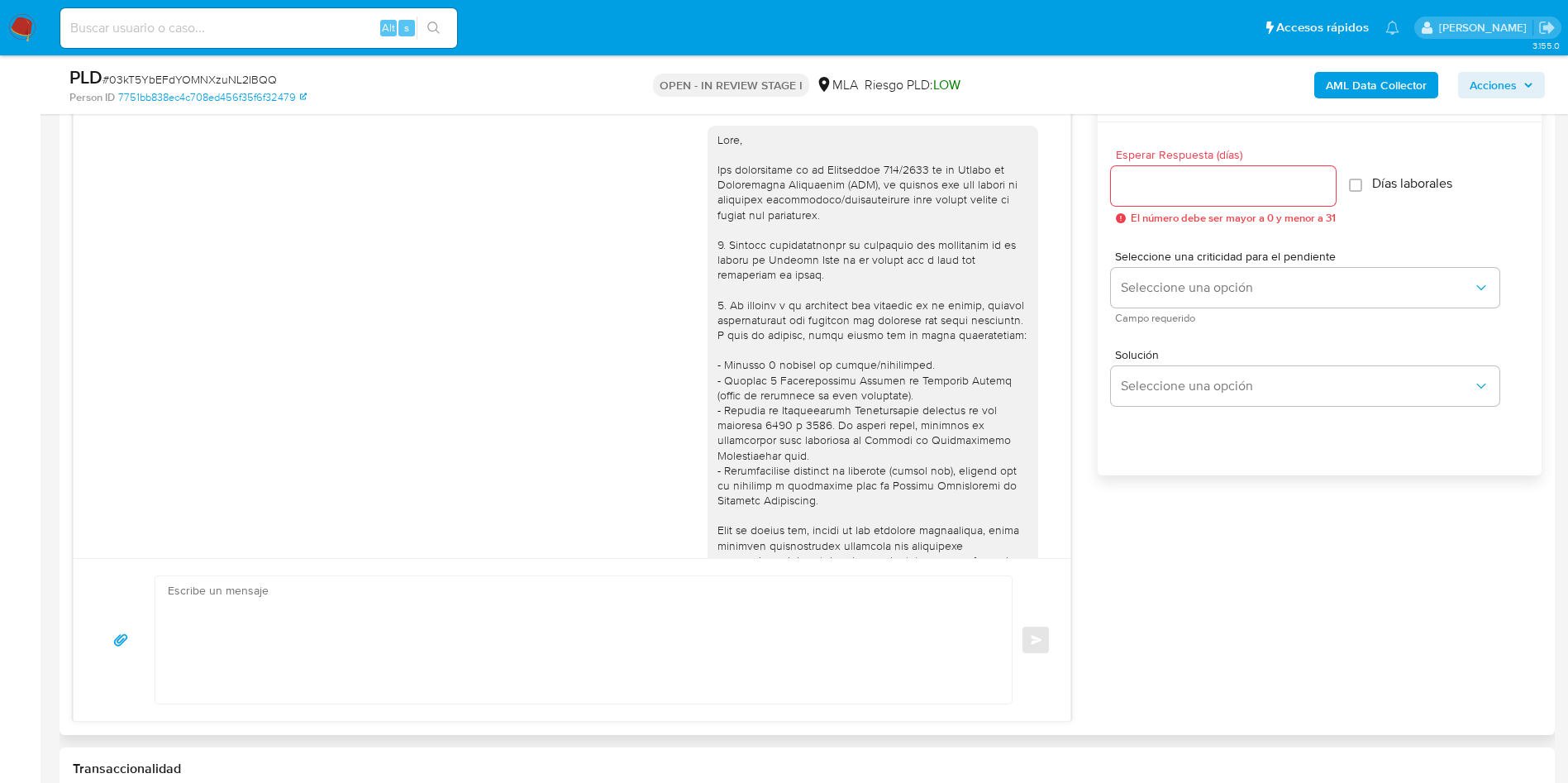
scroll to position [2109, 0]
